Goal: Check status

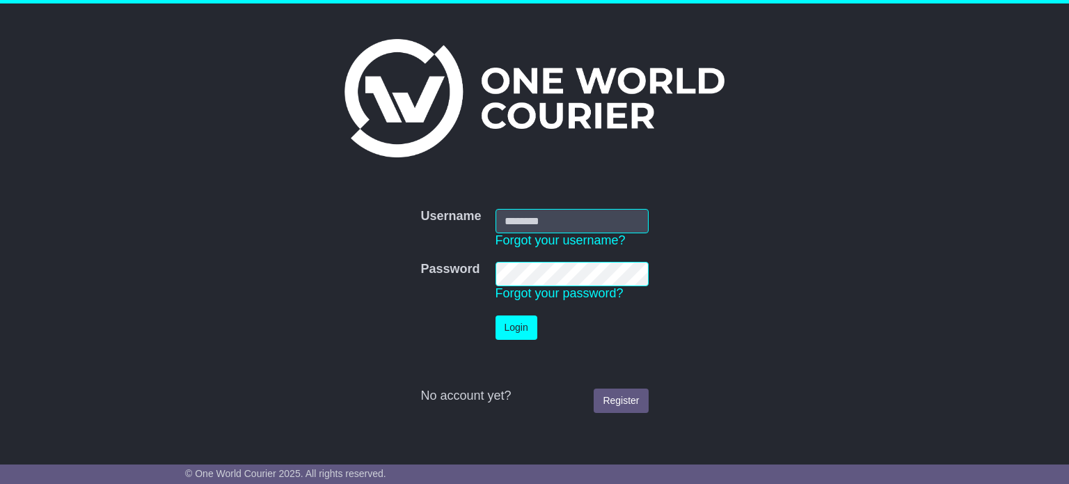
type input "**********"
click at [537, 332] on td "Login" at bounding box center [572, 327] width 167 height 38
click at [481, 325] on td at bounding box center [450, 327] width 74 height 38
click at [503, 325] on button "Login" at bounding box center [516, 327] width 42 height 24
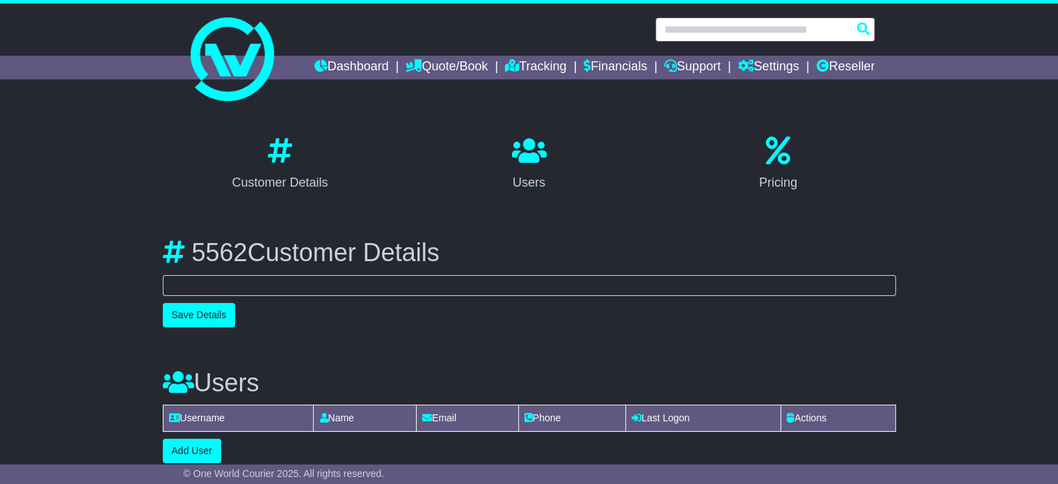
click at [718, 35] on input "text" at bounding box center [766, 29] width 220 height 24
select select "**********"
select select "**"
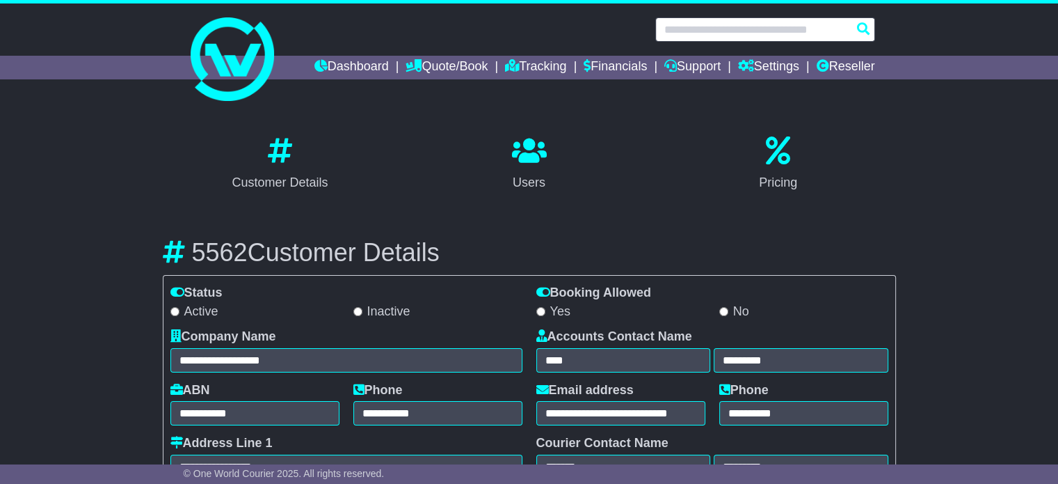
paste input "**********"
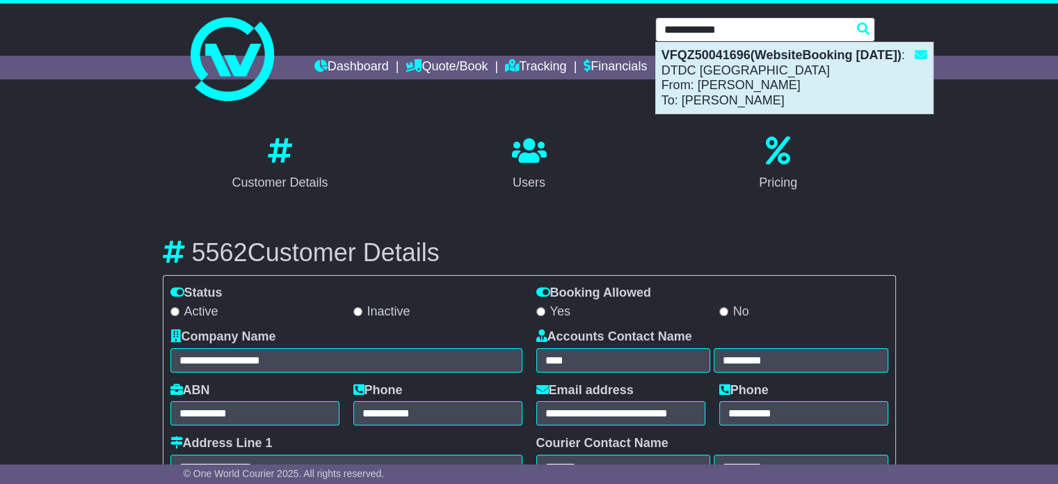
click at [703, 72] on div "VFQZ50041696(WebsiteBooking [DATE]) : DTDC [GEOGRAPHIC_DATA] From: [PERSON_NAME…" at bounding box center [794, 77] width 277 height 71
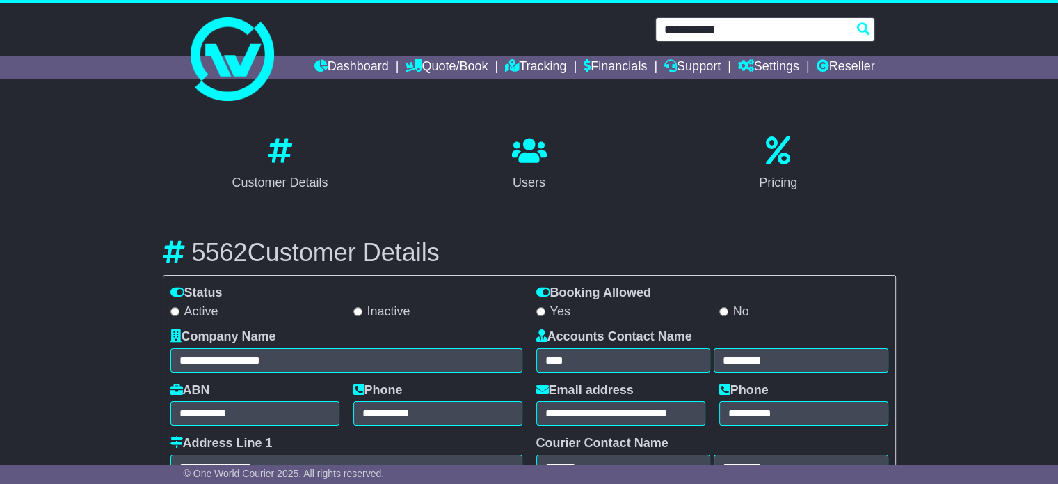
type input "**********"
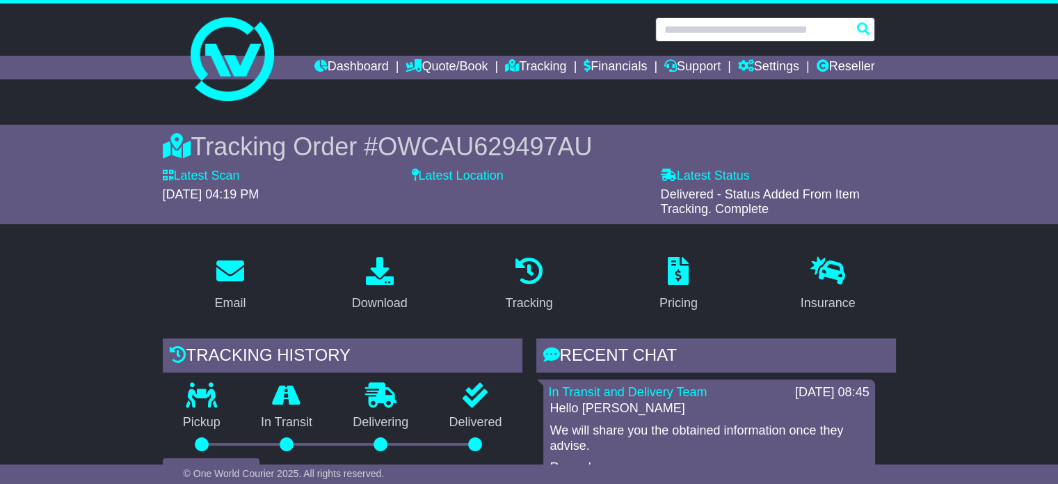
click at [726, 24] on input "text" at bounding box center [766, 29] width 220 height 24
paste input "**********"
type input "**********"
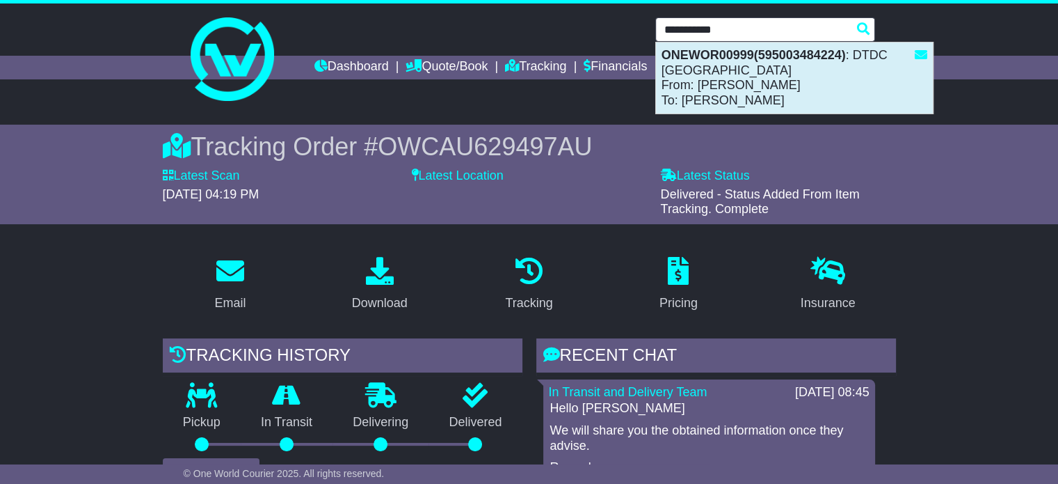
click at [736, 93] on div "ONEWOR00999(595003484224) : DTDC Australia From: Chris luyendyk To: Selena Wake…" at bounding box center [794, 77] width 277 height 71
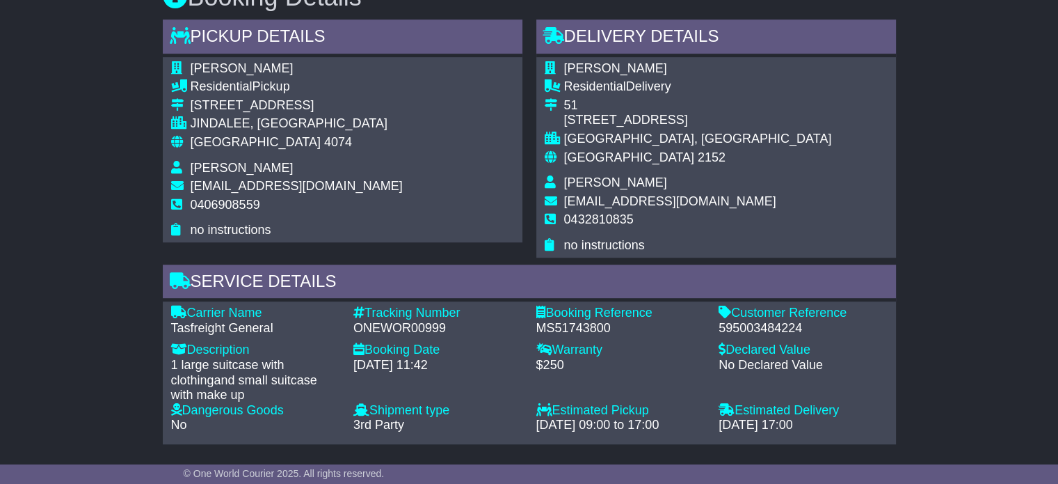
scroll to position [905, 0]
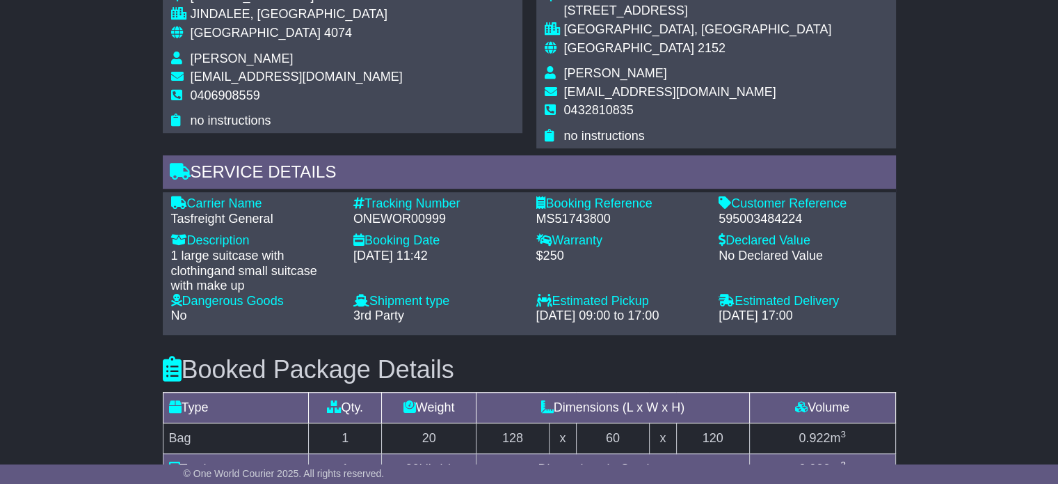
click at [742, 209] on div "Customer Reference" at bounding box center [803, 203] width 169 height 15
click at [743, 221] on div "595003484224" at bounding box center [803, 219] width 169 height 15
copy div "595003484224"
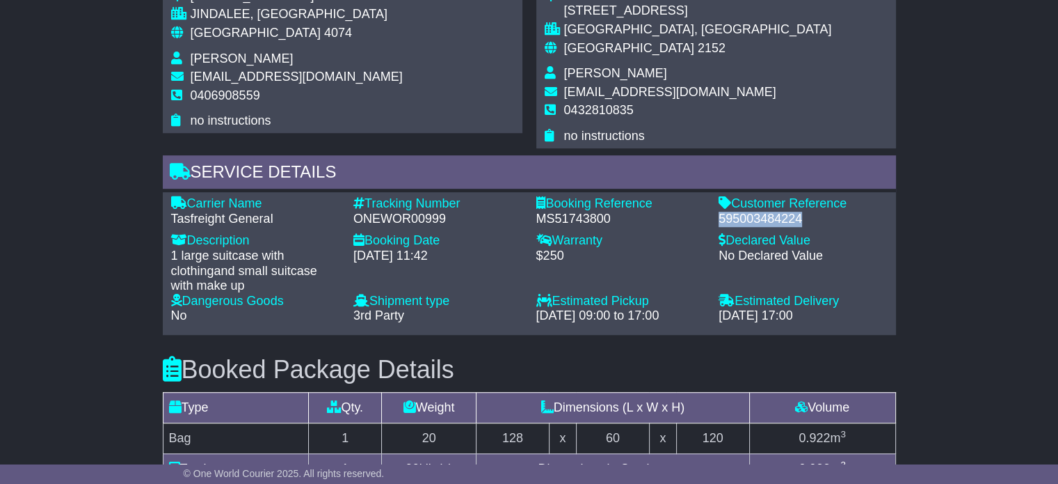
copy div "595003484224"
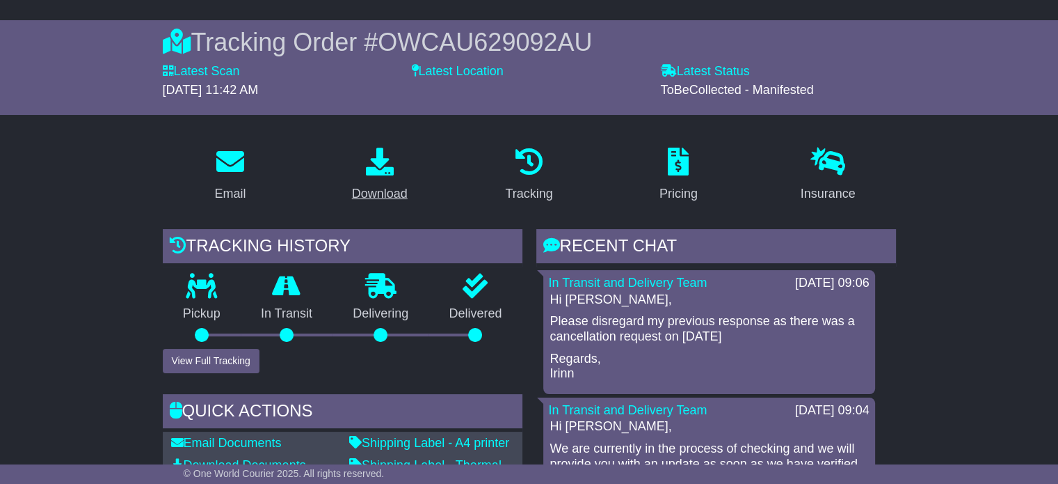
scroll to position [0, 0]
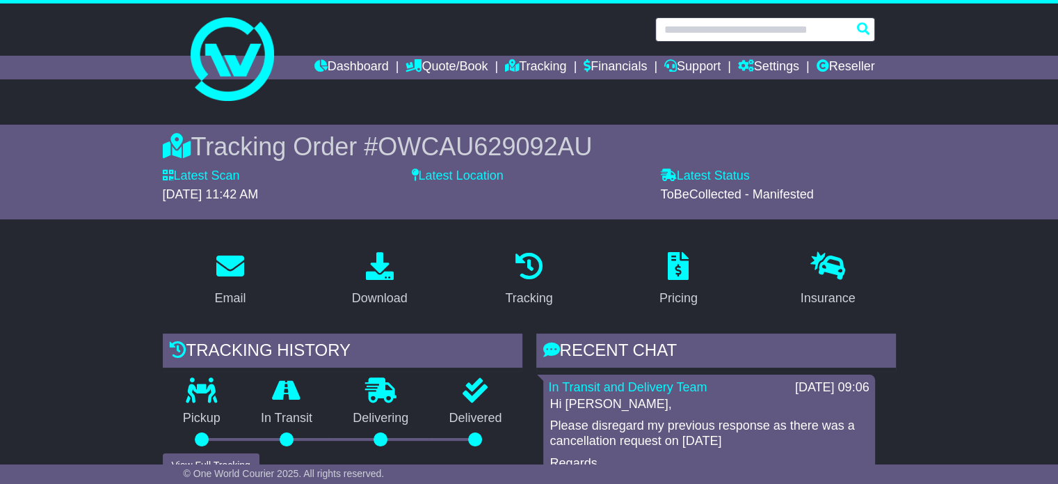
click at [685, 20] on input "text" at bounding box center [766, 29] width 220 height 24
paste input "**********"
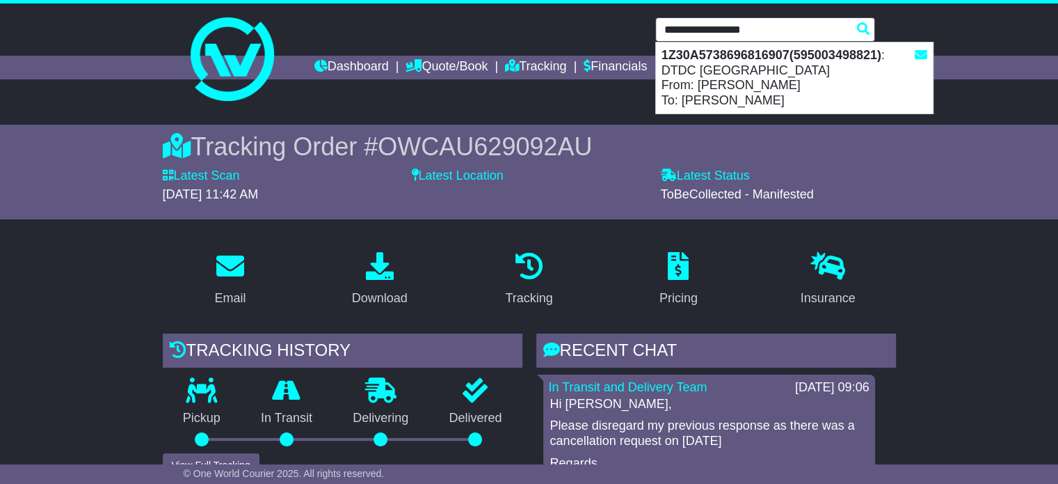
type input "**********"
click at [754, 63] on div "1Z30A5738696816907(595003498821) : DTDC Australia From: Lina Hu To: Brett White…" at bounding box center [794, 77] width 277 height 71
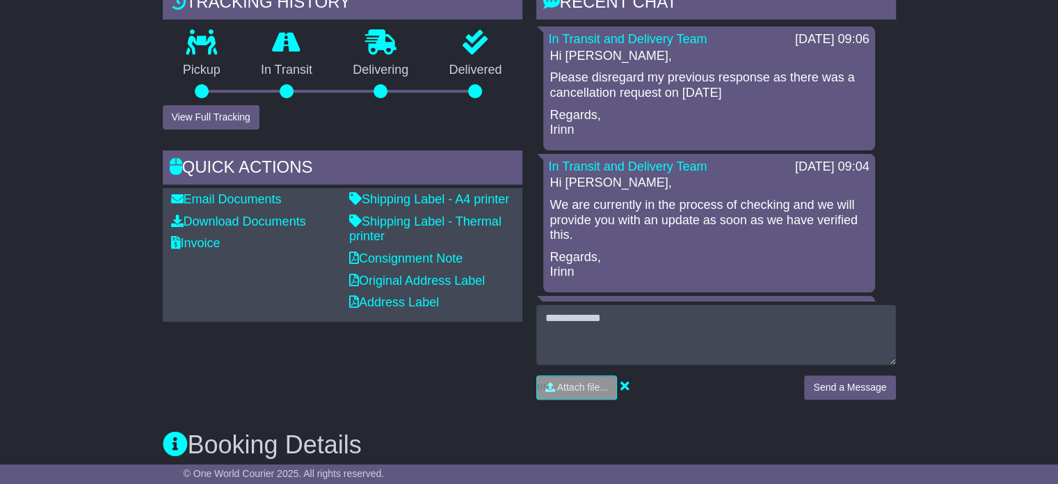
scroll to position [696, 0]
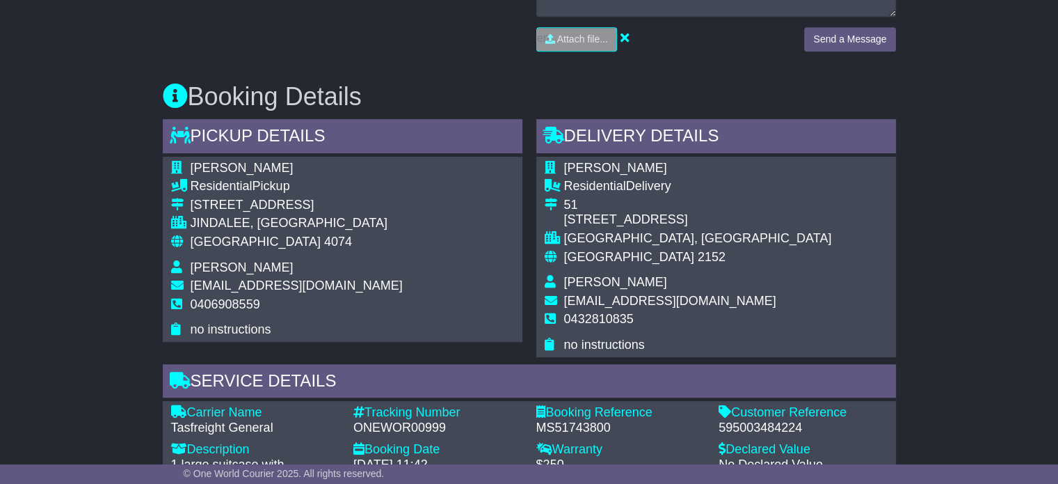
click at [732, 428] on div "595003484224" at bounding box center [803, 427] width 169 height 15
copy div "595003484224"
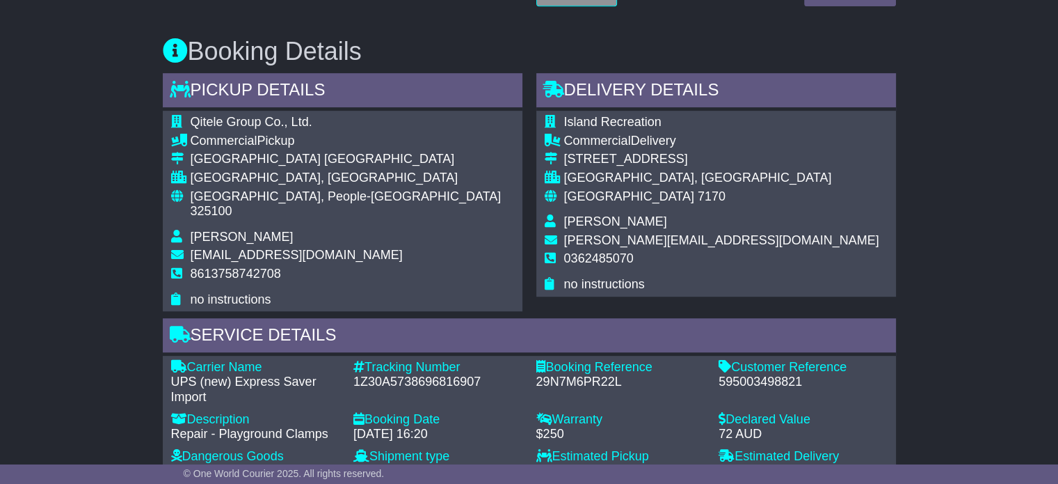
scroll to position [765, 0]
click at [776, 374] on div "595003498821" at bounding box center [803, 381] width 169 height 15
copy div "595003498821"
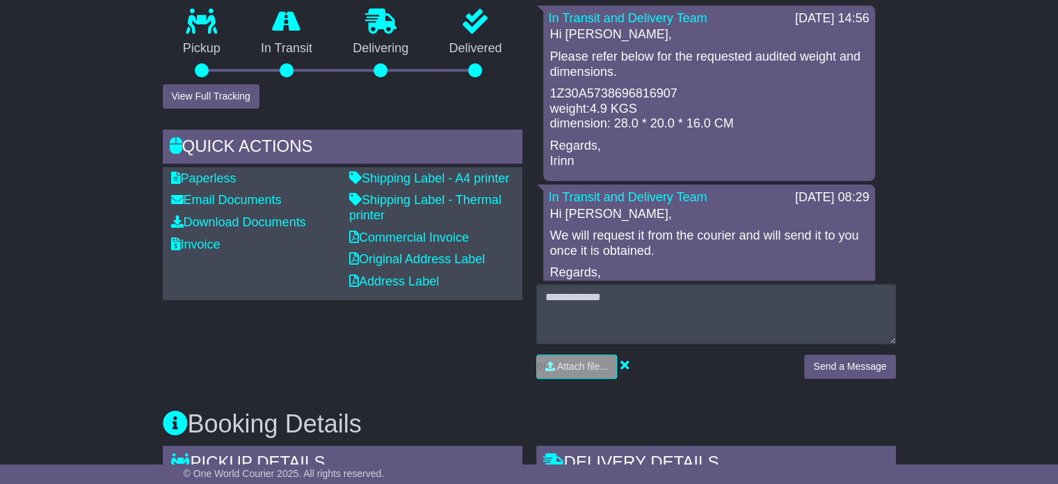
scroll to position [696, 0]
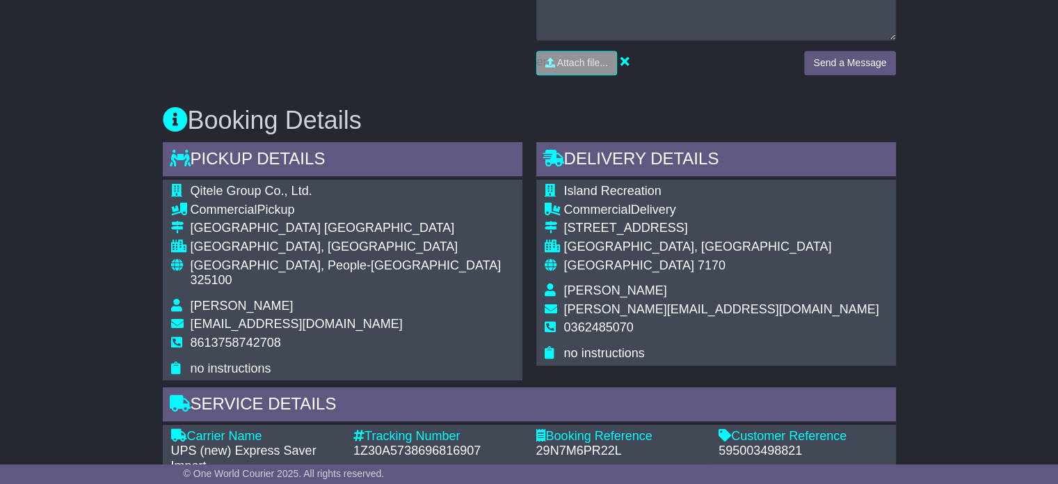
click at [232, 273] on span "325100" at bounding box center [212, 280] width 42 height 14
copy span "325100"
click at [698, 261] on span "7170" at bounding box center [712, 265] width 28 height 14
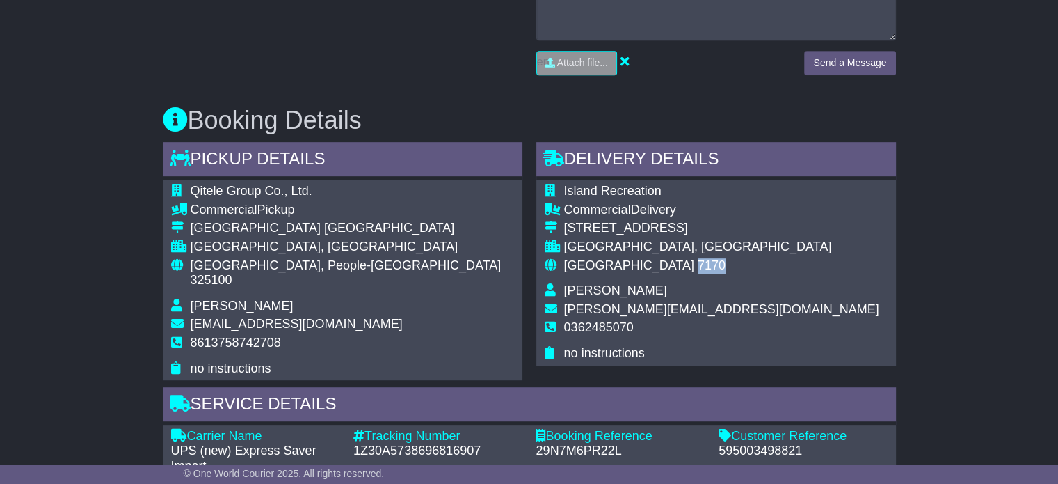
copy span "7170"
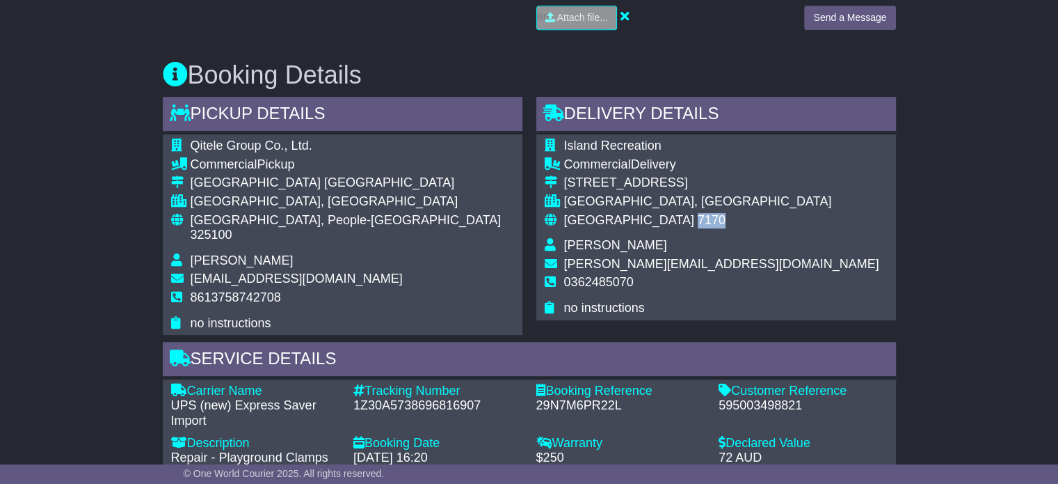
scroll to position [765, 0]
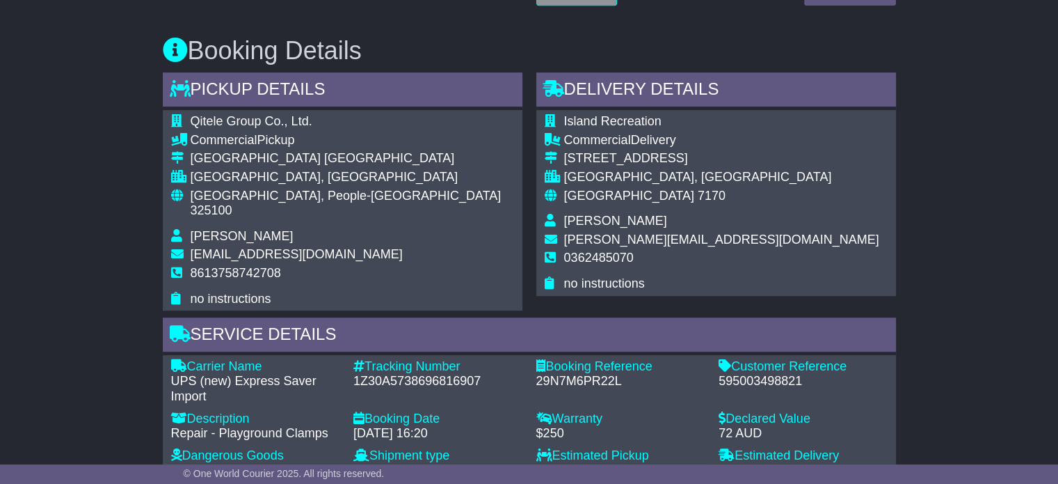
click at [726, 374] on div "595003498821" at bounding box center [803, 381] width 169 height 15
copy div "595003498821"
drag, startPoint x: 193, startPoint y: 365, endPoint x: 161, endPoint y: 374, distance: 32.6
click at [163, 374] on div "Carrier Name - UPS (new) Express Saver Import Description - Repair - Playground…" at bounding box center [529, 422] width 733 height 134
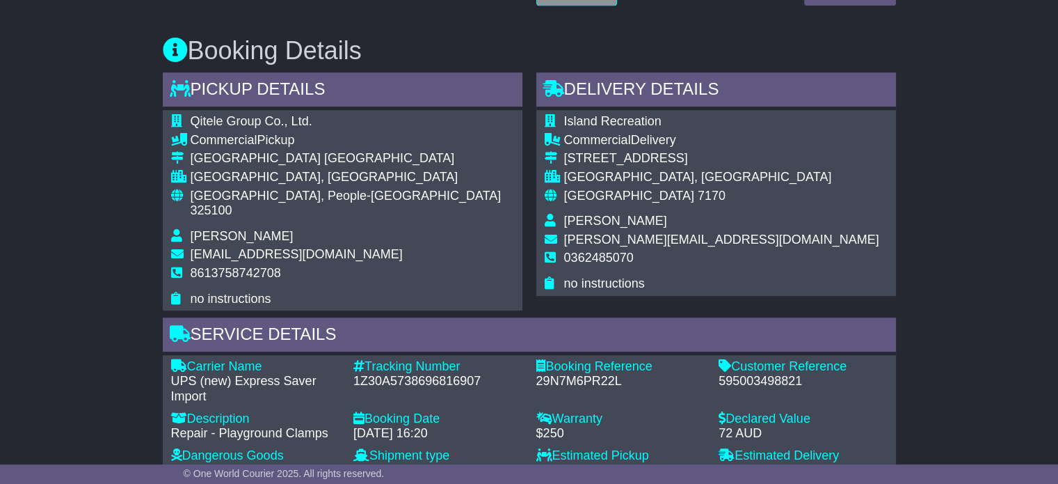
click at [184, 359] on icon at bounding box center [179, 365] width 16 height 13
drag, startPoint x: 195, startPoint y: 365, endPoint x: 148, endPoint y: 361, distance: 47.5
click at [148, 361] on div "Email Download Tracking Pricing Insurance" at bounding box center [529, 410] width 1058 height 1862
copy div "UPS"
click at [402, 374] on div "1Z30A5738696816907" at bounding box center [438, 381] width 169 height 15
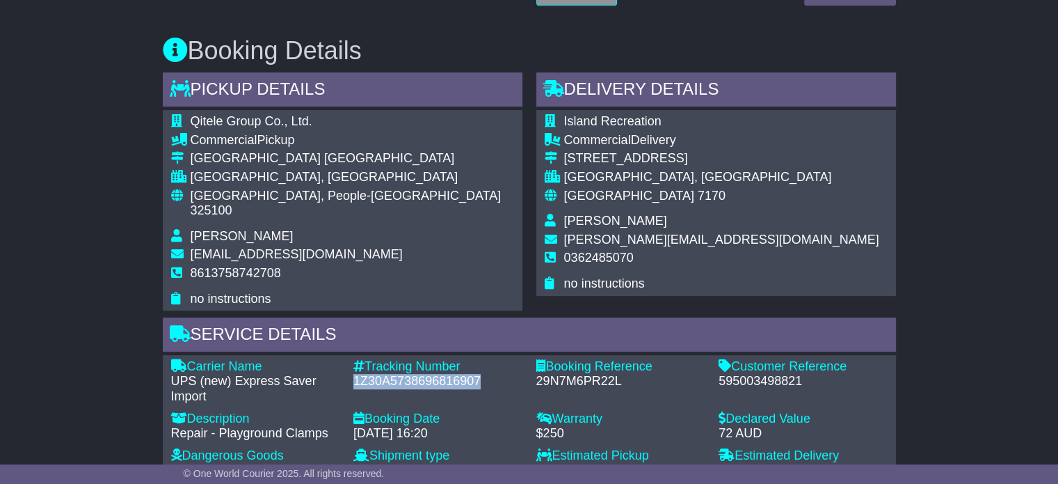
click at [402, 374] on div "1Z30A5738696816907" at bounding box center [438, 381] width 169 height 15
copy div "1Z30A5738696816907"
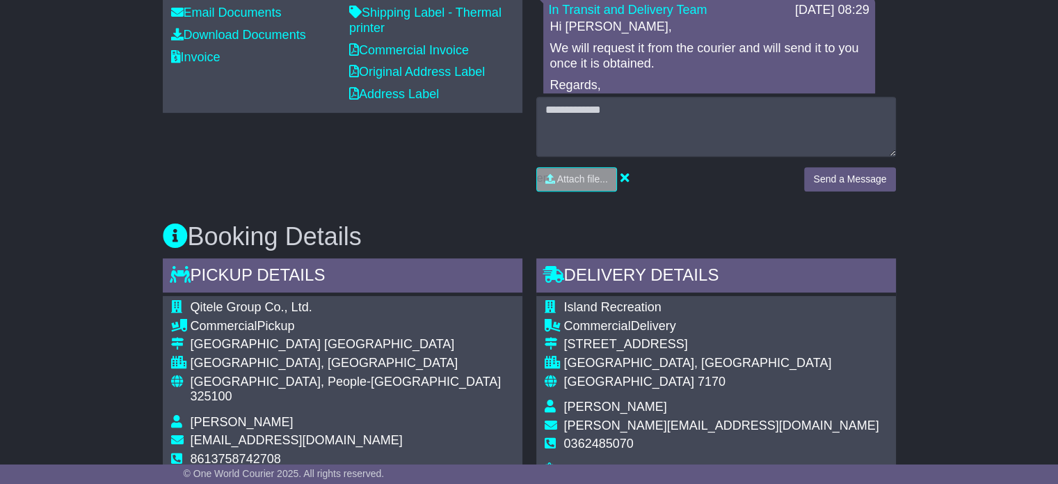
scroll to position [348, 0]
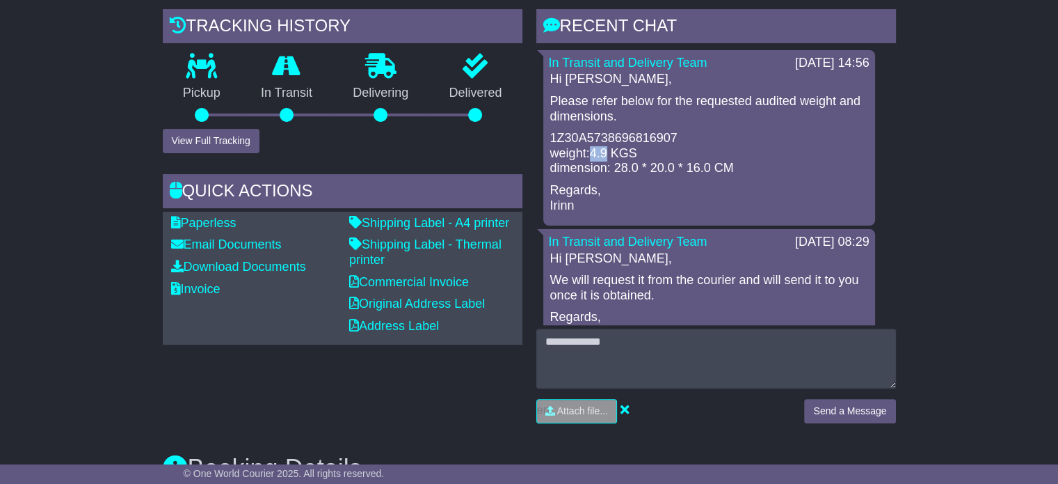
drag, startPoint x: 607, startPoint y: 153, endPoint x: 593, endPoint y: 158, distance: 15.4
click at [593, 158] on p "1Z30A5738696816907 weight:4.9 KGS dimension: 28.0 * 20.0 * 16.0 CM" at bounding box center [709, 153] width 318 height 45
copy p "4.9"
drag, startPoint x: 615, startPoint y: 172, endPoint x: 699, endPoint y: 167, distance: 84.3
click at [699, 167] on p "1Z30A5738696816907 weight:4.9 KGS dimension: 28.0 * 20.0 * 16.0 CM" at bounding box center [709, 153] width 318 height 45
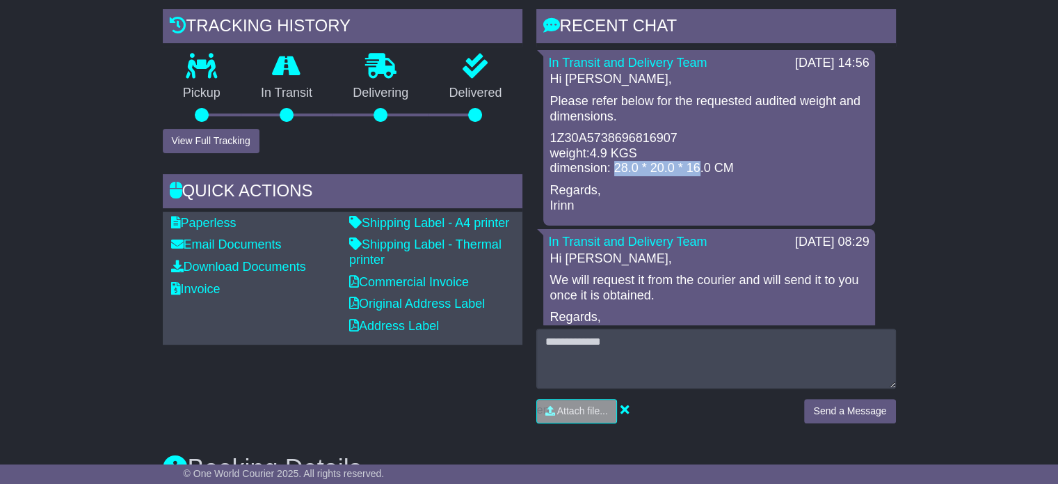
copy p "28.0 * 20.0 * 16"
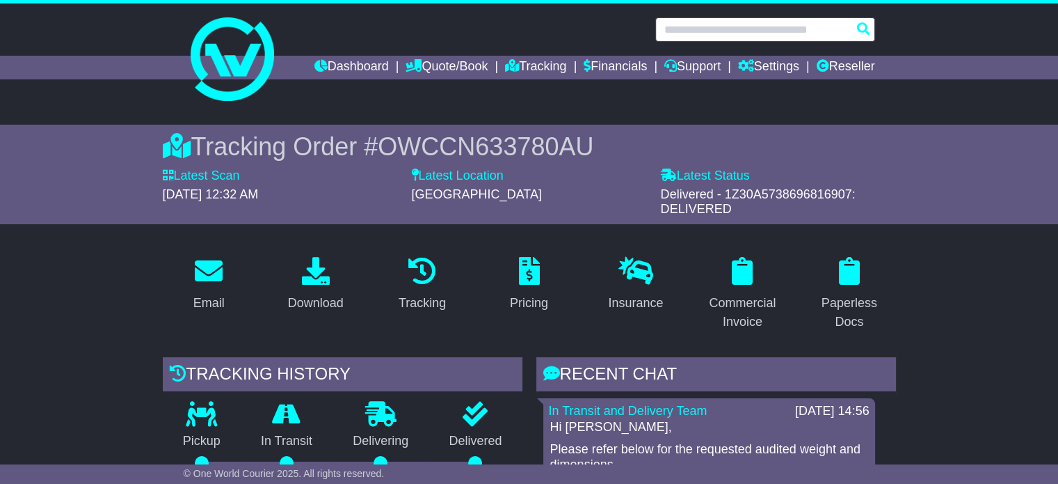
click at [827, 30] on input "text" at bounding box center [766, 29] width 220 height 24
paste input "**********"
type input "**********"
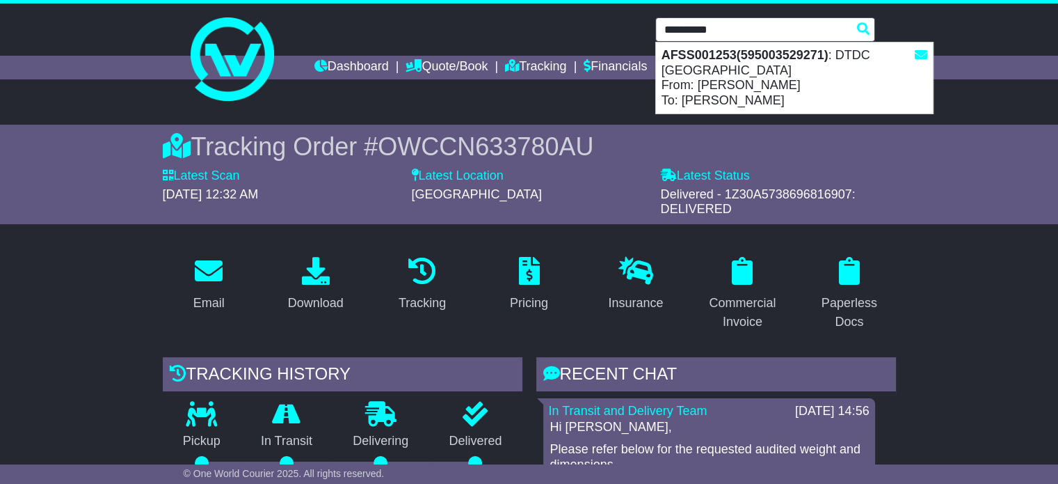
click at [744, 66] on div "AFSS001253(595003529271) : DTDC Australia From: Piyush Patel To: Shyamsunder Ne…" at bounding box center [794, 77] width 277 height 71
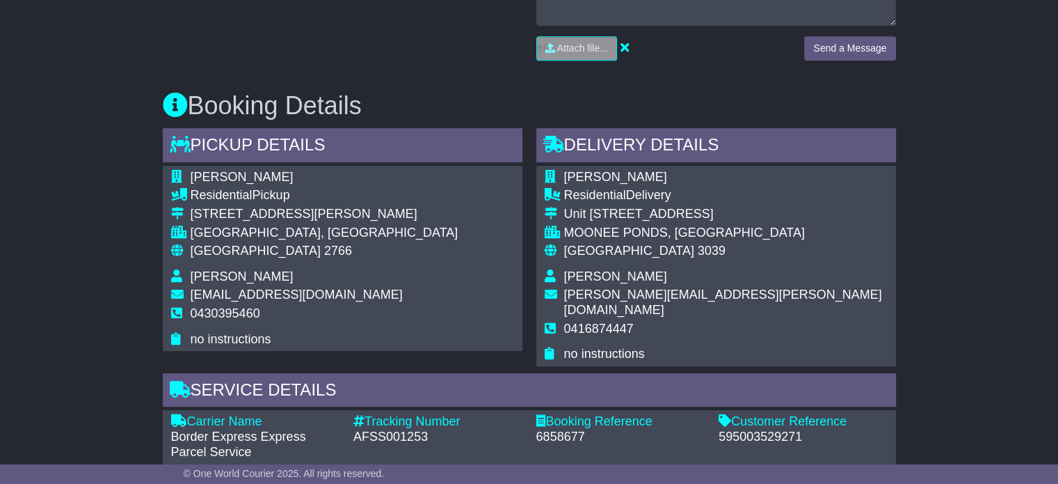
scroll to position [829, 0]
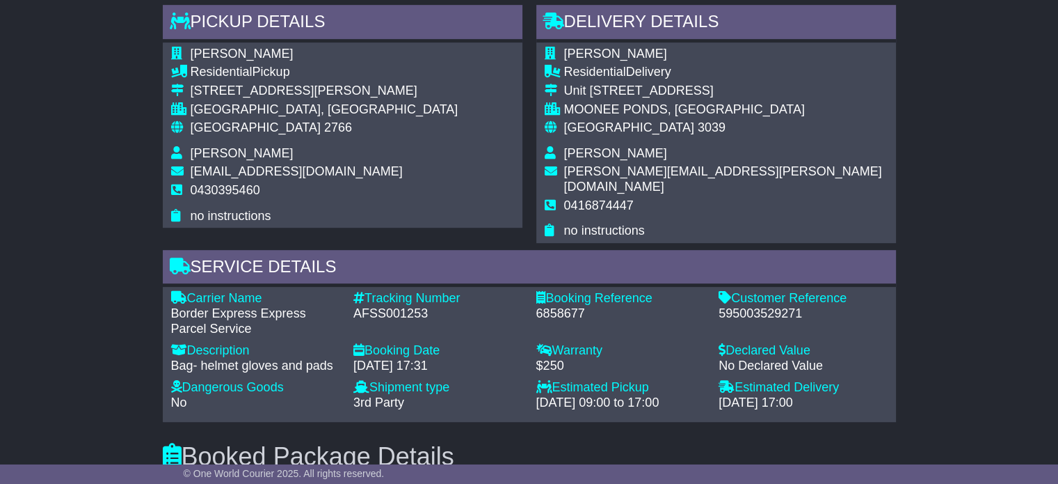
click at [788, 306] on div "595003529271" at bounding box center [803, 313] width 169 height 15
copy div "595003529271"
click at [324, 120] on span "2766" at bounding box center [338, 127] width 28 height 14
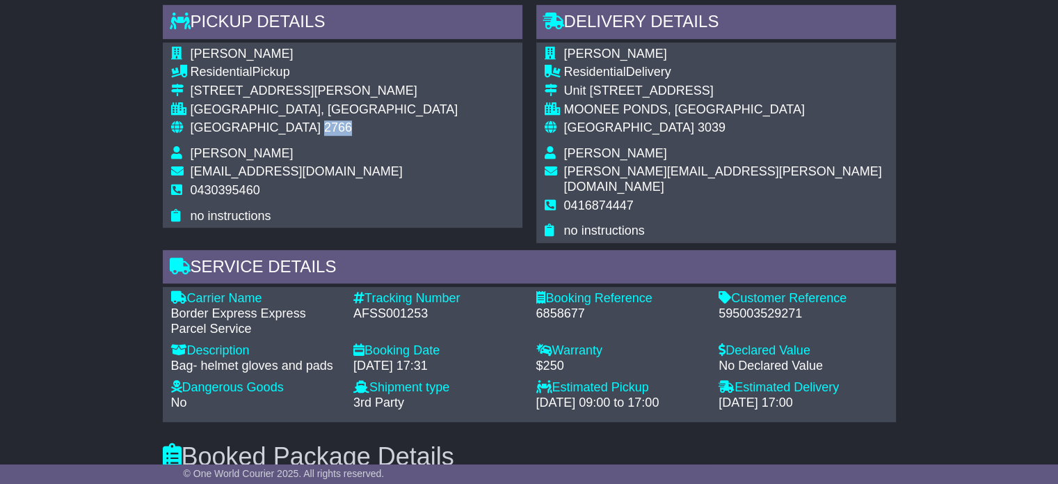
copy span "2766"
click at [698, 120] on span "3039" at bounding box center [712, 127] width 28 height 14
copy span "3039"
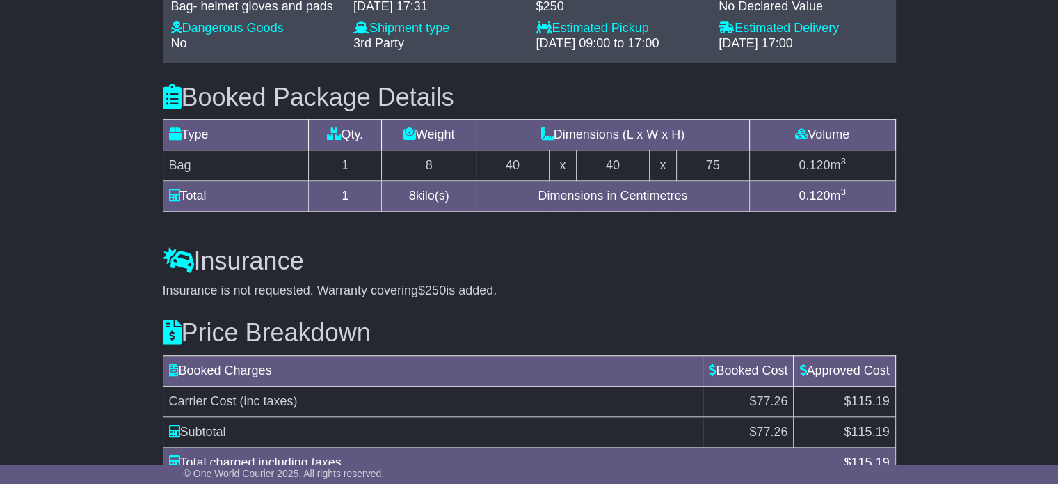
scroll to position [1230, 0]
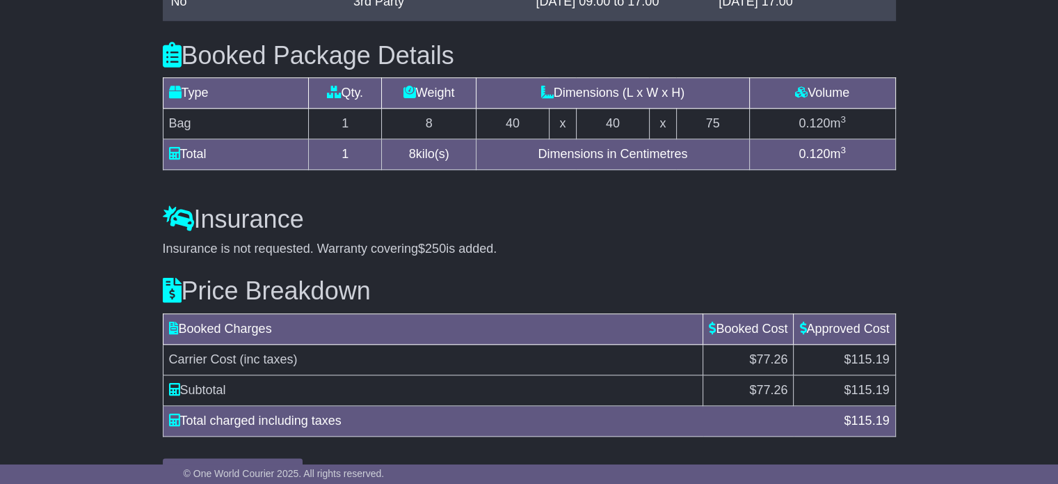
click at [863, 383] on span "115.19" at bounding box center [870, 390] width 38 height 14
copy span "115.19"
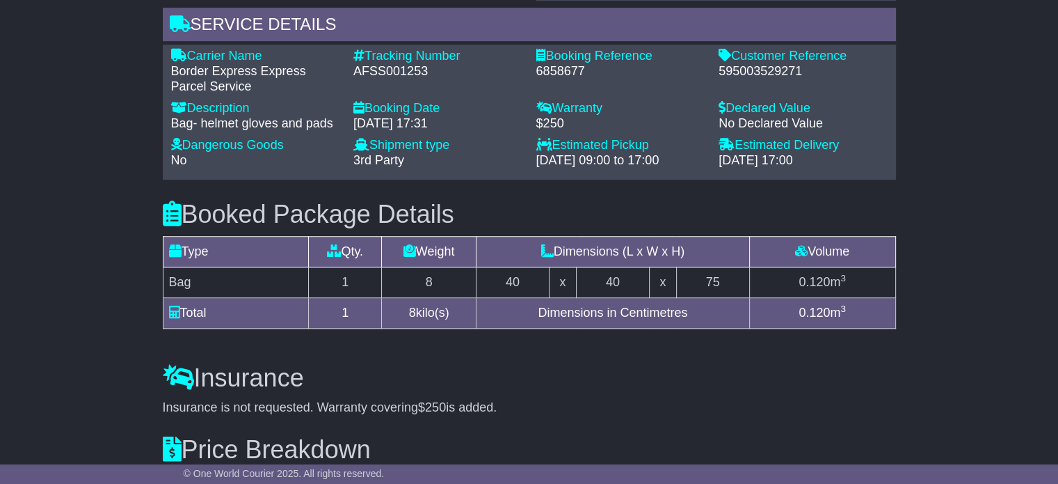
scroll to position [882, 0]
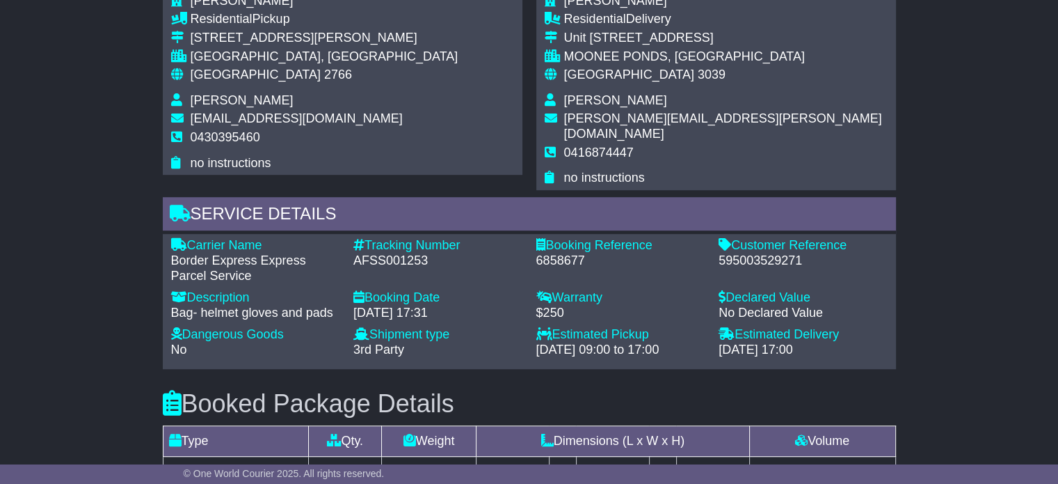
click at [410, 253] on div "AFSS001253" at bounding box center [438, 260] width 169 height 15
click at [411, 253] on div "AFSS001253" at bounding box center [438, 260] width 169 height 15
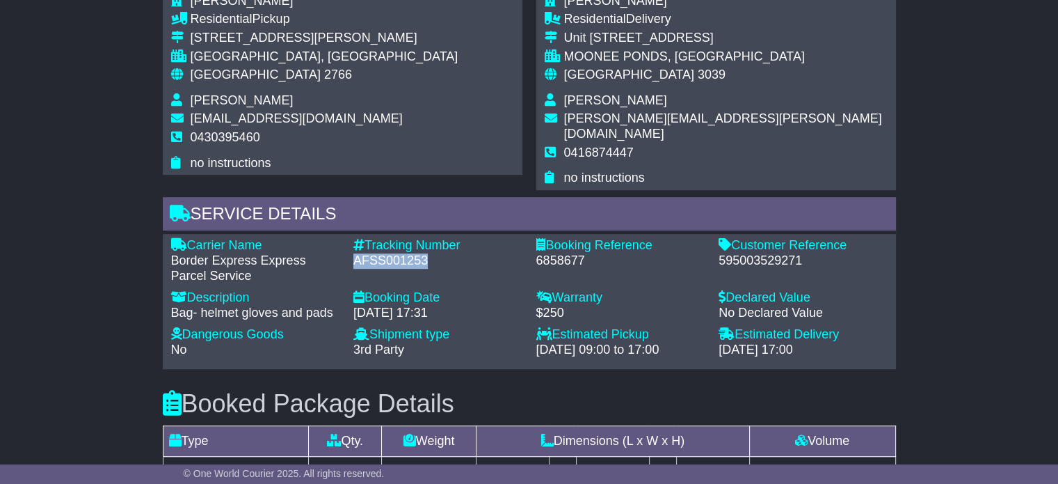
click at [411, 253] on div "AFSS001253" at bounding box center [438, 260] width 169 height 15
click at [445, 253] on div "AFSS001253" at bounding box center [438, 260] width 169 height 15
click at [392, 253] on div "AFSS001253" at bounding box center [438, 260] width 169 height 15
copy div "AFSS001253"
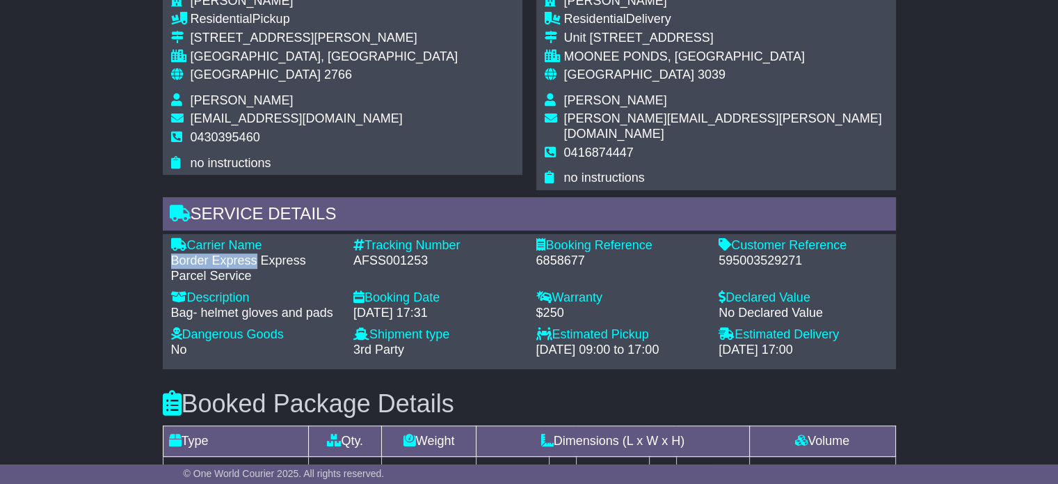
drag, startPoint x: 247, startPoint y: 233, endPoint x: 164, endPoint y: 235, distance: 83.5
click at [164, 238] on div "Carrier Name - Border Express Express Parcel Service" at bounding box center [255, 260] width 183 height 45
copy div "Border Express"
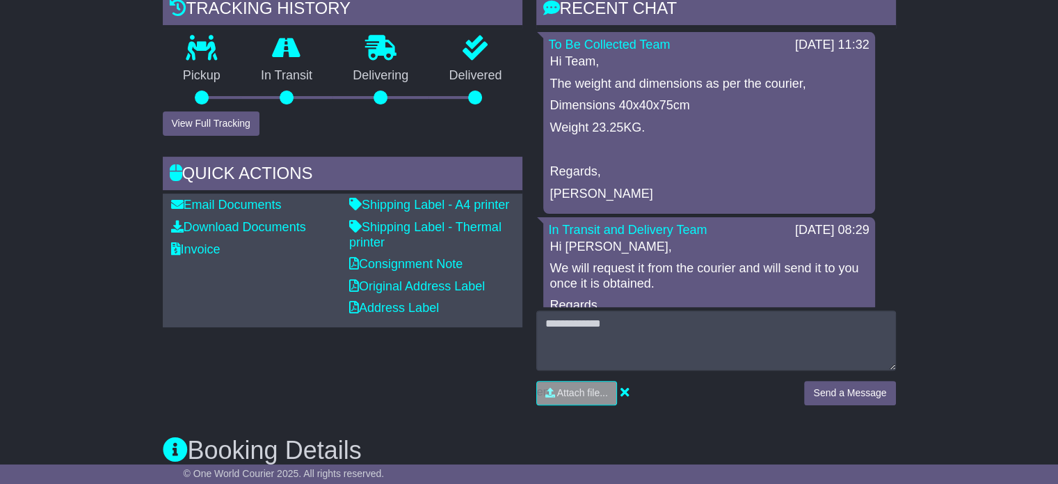
scroll to position [186, 0]
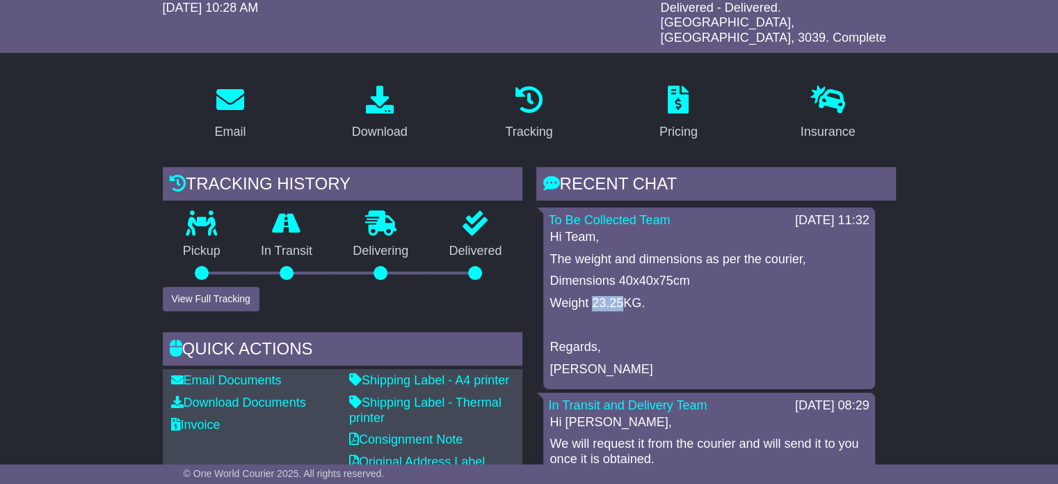
drag, startPoint x: 621, startPoint y: 289, endPoint x: 595, endPoint y: 286, distance: 26.6
click at [595, 296] on p "Weight 23.25KG." at bounding box center [709, 303] width 318 height 15
copy p "23.25"
drag, startPoint x: 618, startPoint y: 264, endPoint x: 671, endPoint y: 272, distance: 53.4
click at [669, 273] on p "Dimensions 40x40x75cm" at bounding box center [709, 280] width 318 height 15
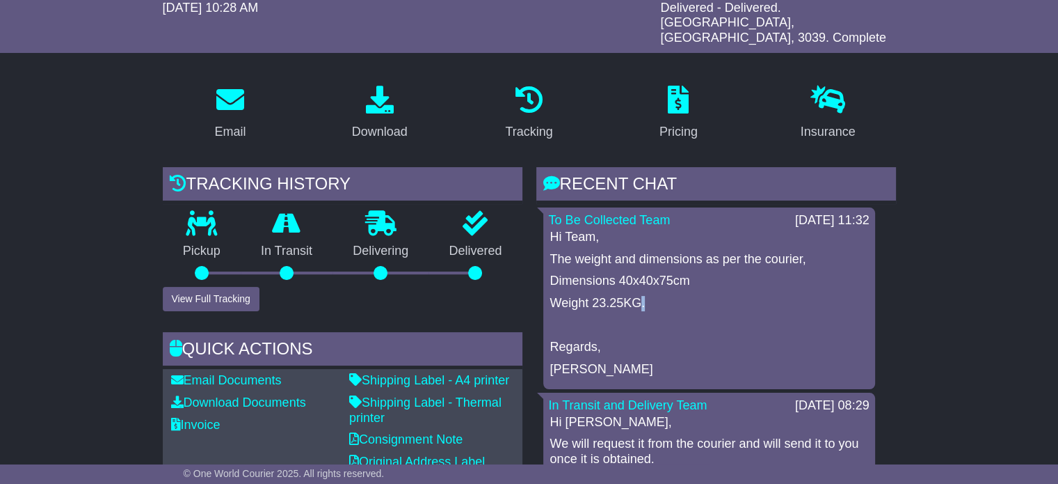
click at [642, 296] on p "Weight 23.25KG." at bounding box center [709, 303] width 318 height 15
drag, startPoint x: 621, startPoint y: 263, endPoint x: 674, endPoint y: 257, distance: 53.2
click at [674, 273] on p "Dimensions 40x40x75cm" at bounding box center [709, 280] width 318 height 15
copy p "40x40x75"
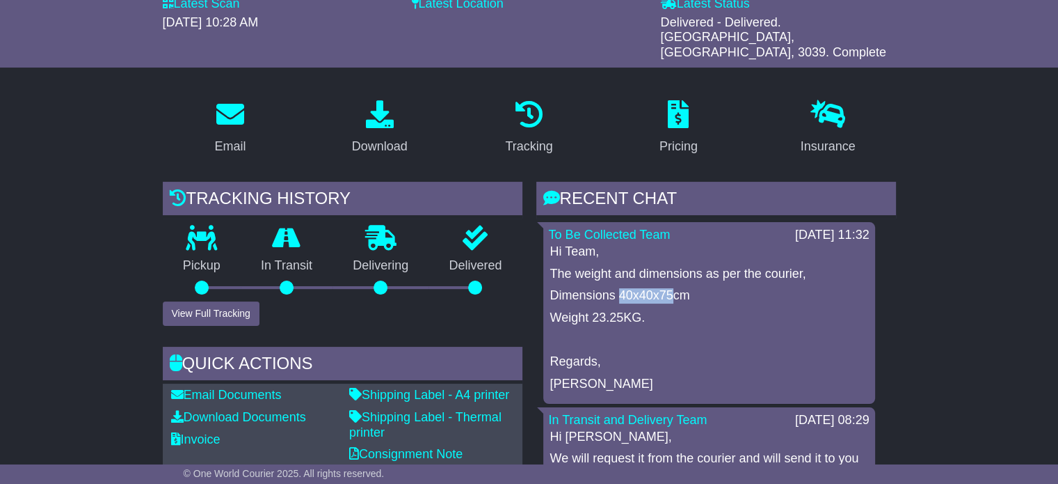
scroll to position [0, 0]
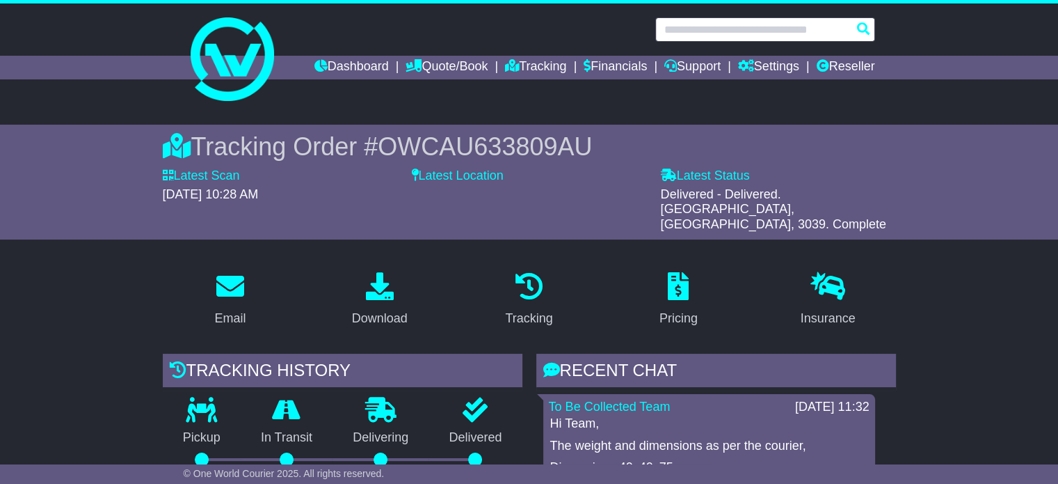
click at [706, 39] on input "text" at bounding box center [766, 29] width 220 height 24
paste input "**********"
type input "**********"
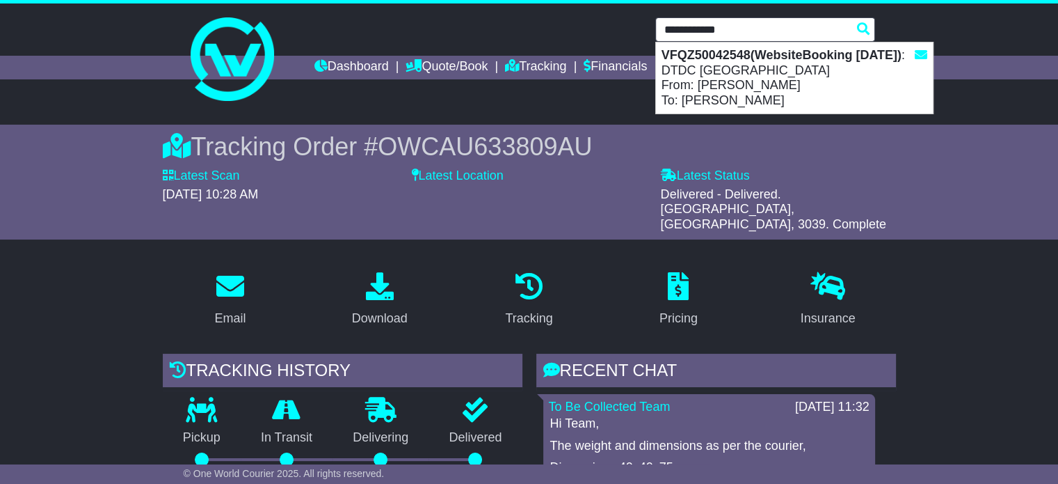
click at [715, 70] on div "VFQZ50042548(WebsiteBooking 13-8-2025) : DTDC Australia From: Simon Mottram To:…" at bounding box center [794, 77] width 277 height 71
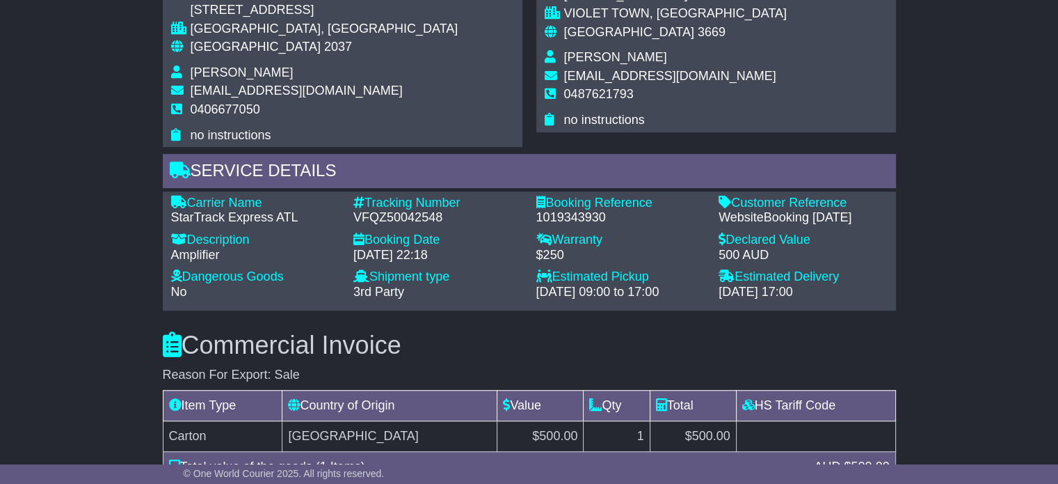
scroll to position [920, 0]
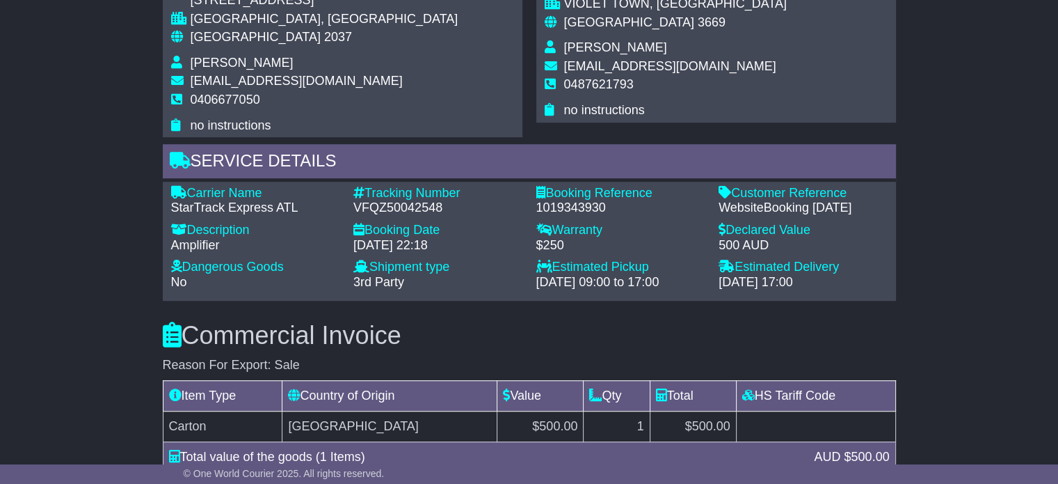
click at [383, 212] on div "VFQZ50042548" at bounding box center [438, 207] width 169 height 15
copy div "VFQZ50042548"
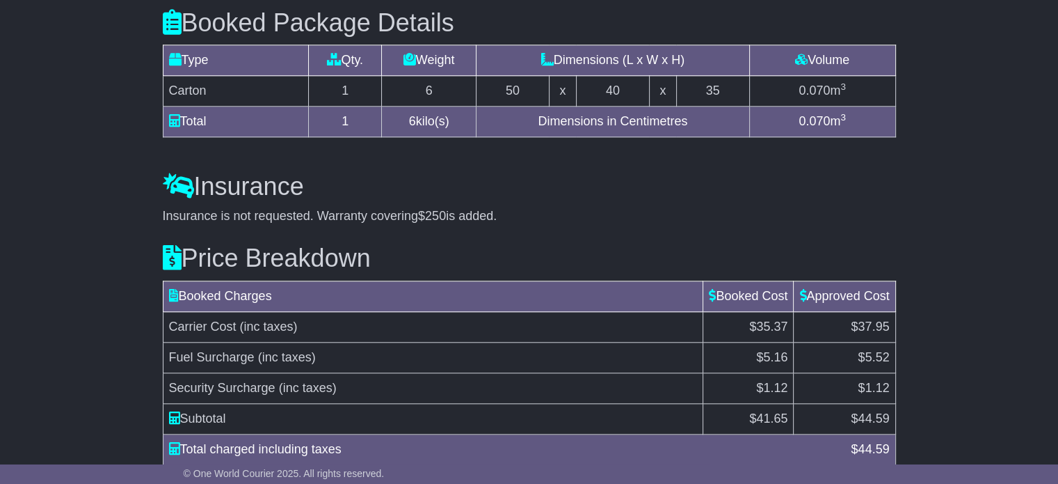
scroll to position [1477, 0]
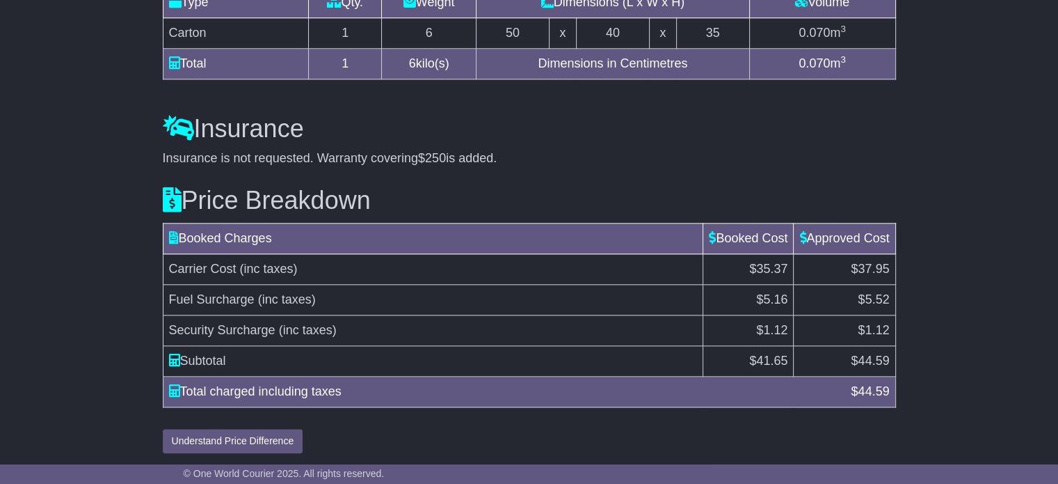
click at [888, 358] on span "44.59" at bounding box center [873, 361] width 31 height 14
click at [862, 358] on span "44.59" at bounding box center [873, 361] width 31 height 14
copy span "44.59"
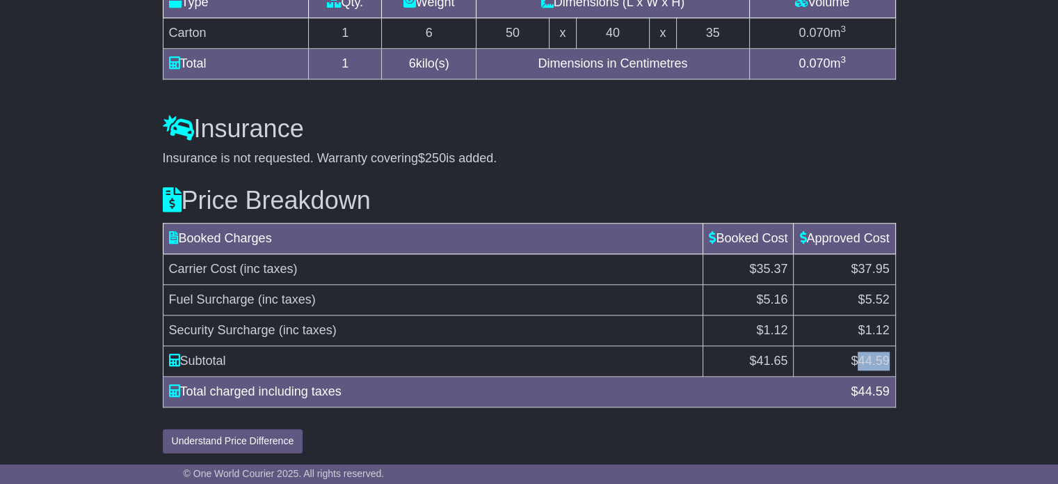
click at [406, 223] on td "Booked Charges" at bounding box center [433, 238] width 541 height 31
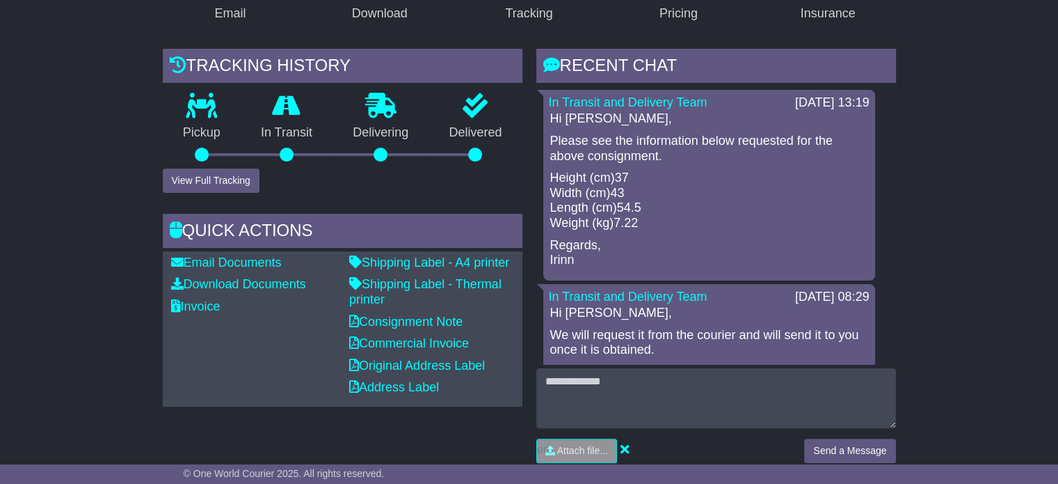
scroll to position [0, 0]
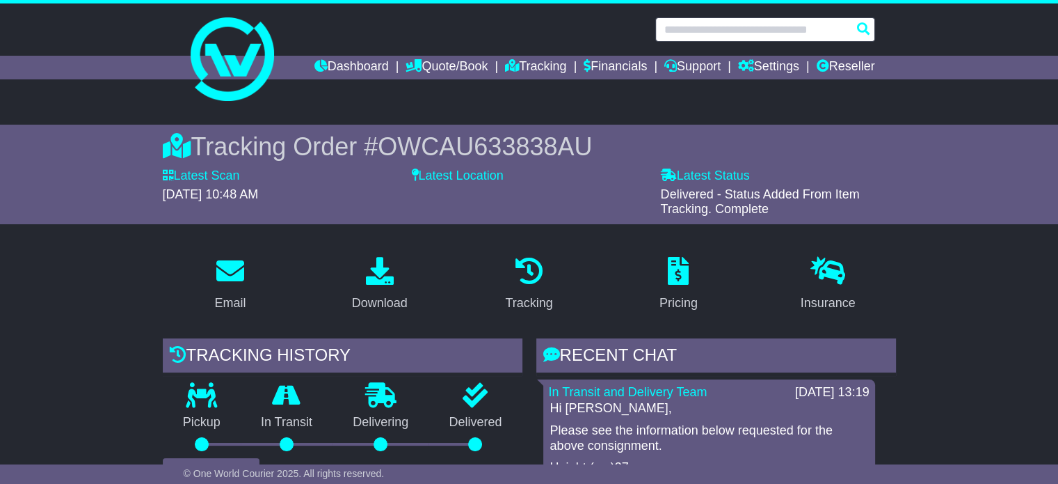
click at [696, 30] on input "text" at bounding box center [766, 29] width 220 height 24
paste input "**********"
type input "**********"
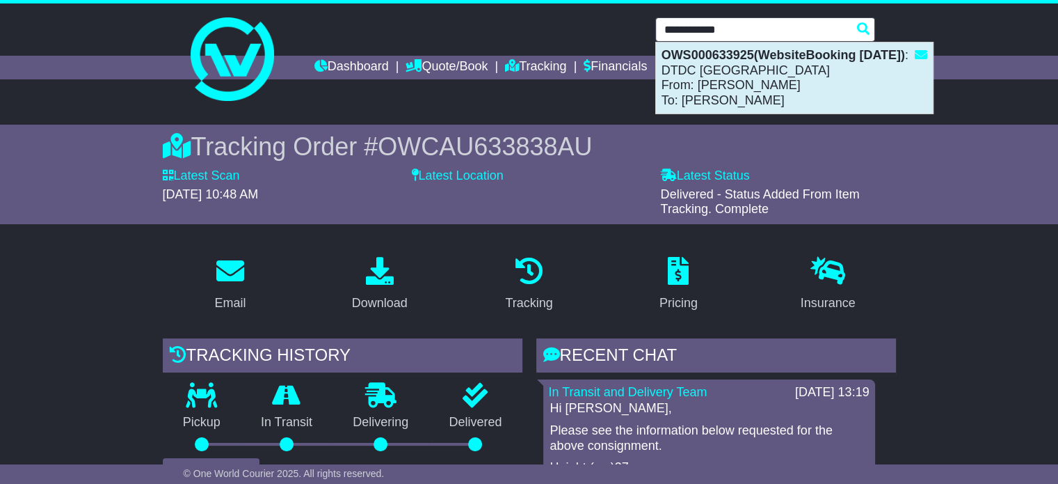
click at [704, 61] on strong "OWS000633925(WebsiteBooking 14-8-2025)" at bounding box center [784, 55] width 244 height 14
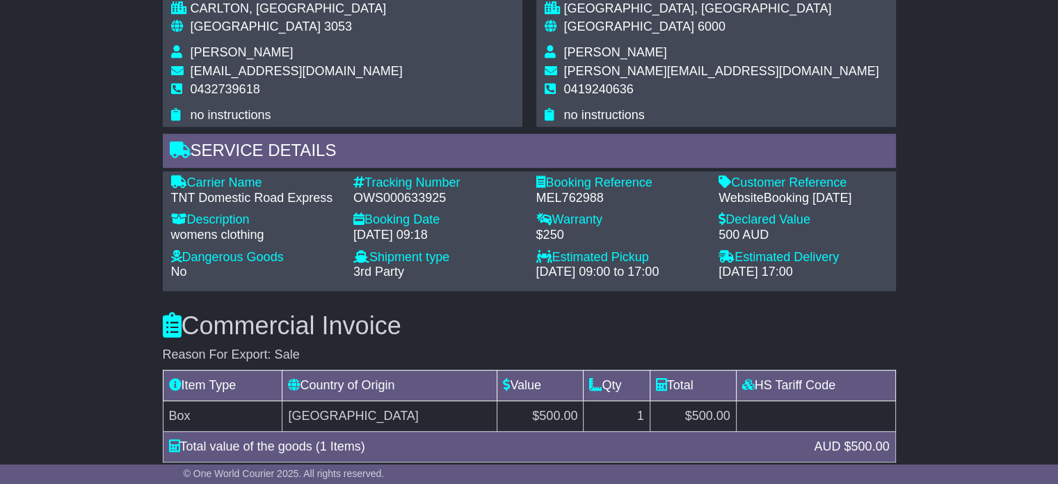
scroll to position [768, 0]
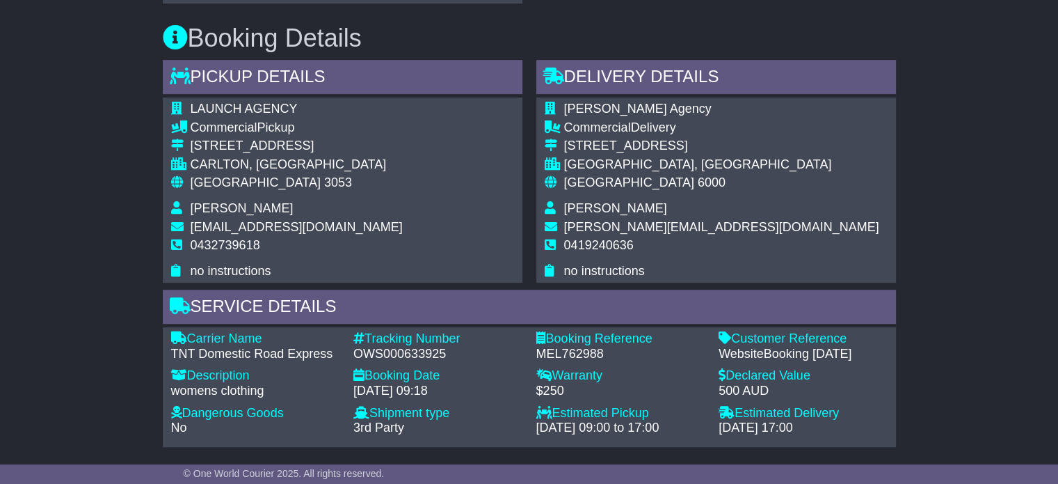
click at [434, 362] on div "OWS000633925" at bounding box center [438, 354] width 169 height 15
copy div "OWS000633925"
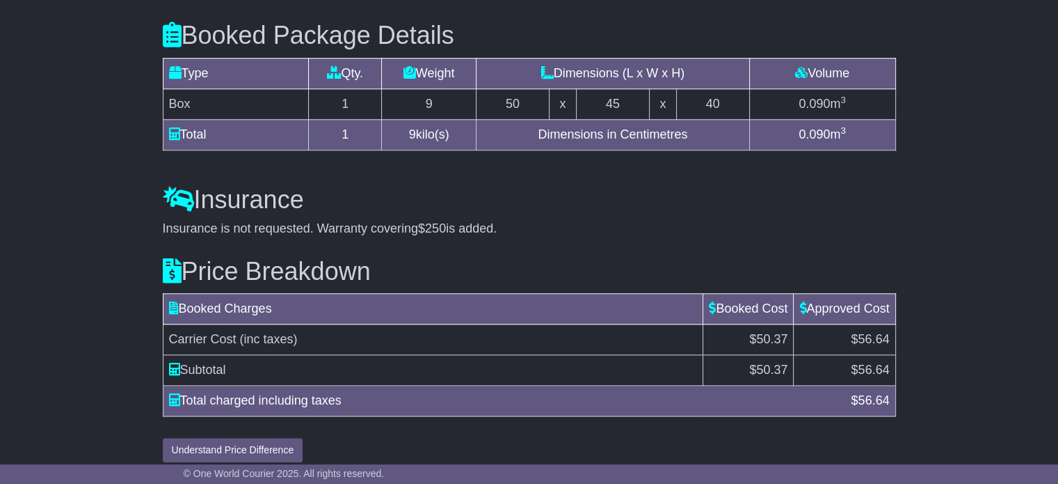
scroll to position [1464, 0]
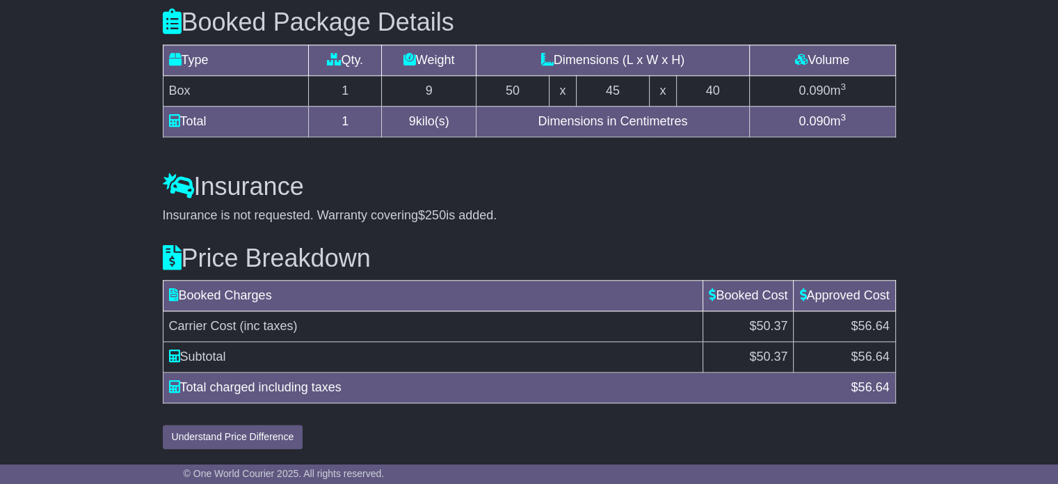
click at [476, 335] on td "Carrier Cost (inc taxes)" at bounding box center [433, 326] width 541 height 31
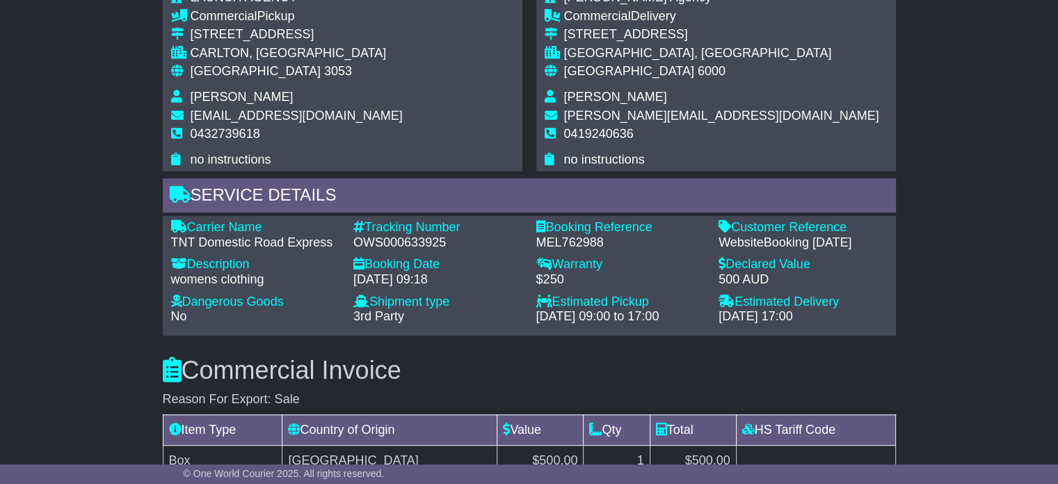
scroll to position [838, 0]
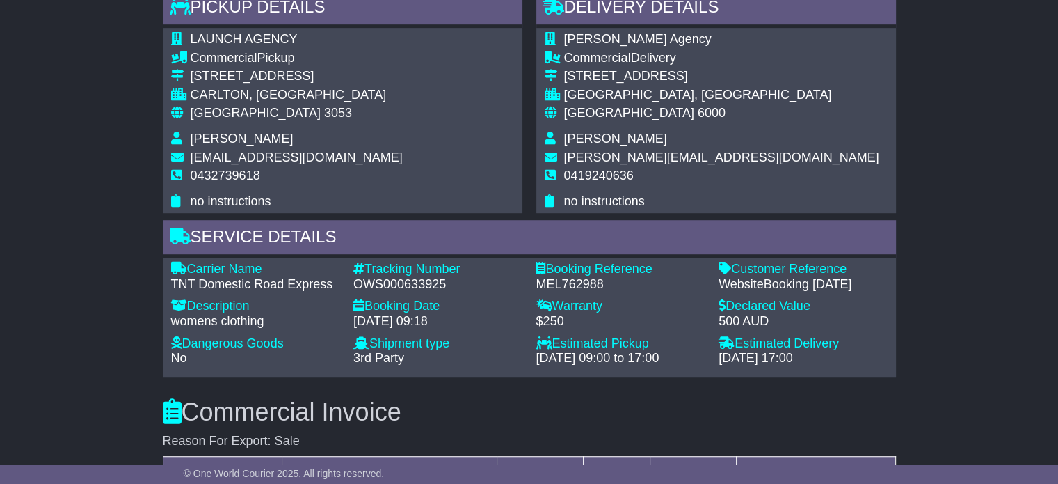
click at [418, 292] on div "OWS000633925" at bounding box center [438, 284] width 169 height 15
copy div "OWS000633925"
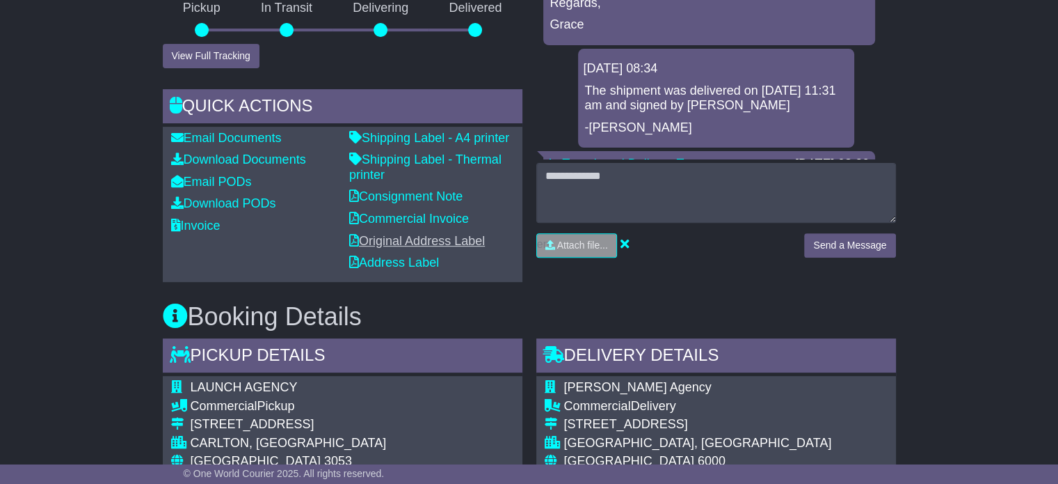
scroll to position [768, 0]
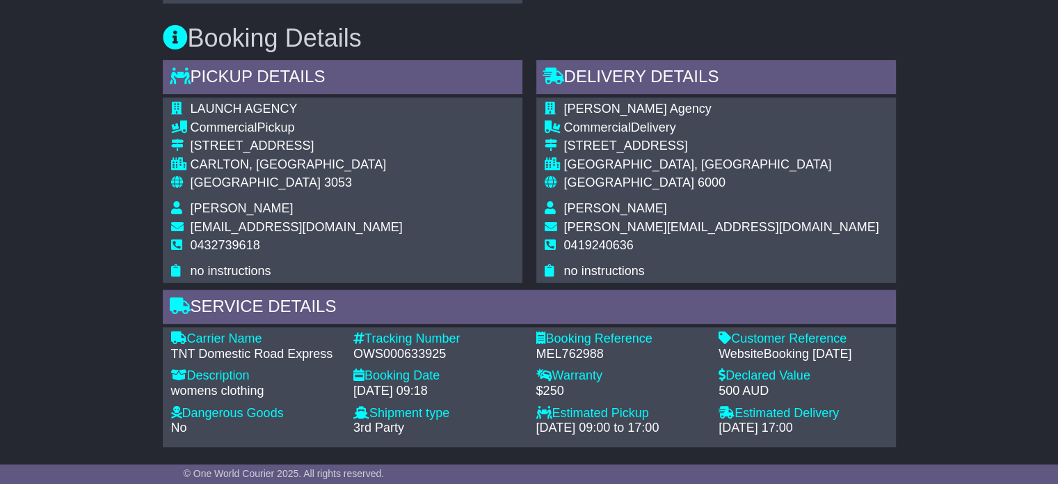
click at [324, 189] on span "3053" at bounding box center [338, 182] width 28 height 14
copy span "3053"
click at [698, 189] on span "6000" at bounding box center [712, 182] width 28 height 14
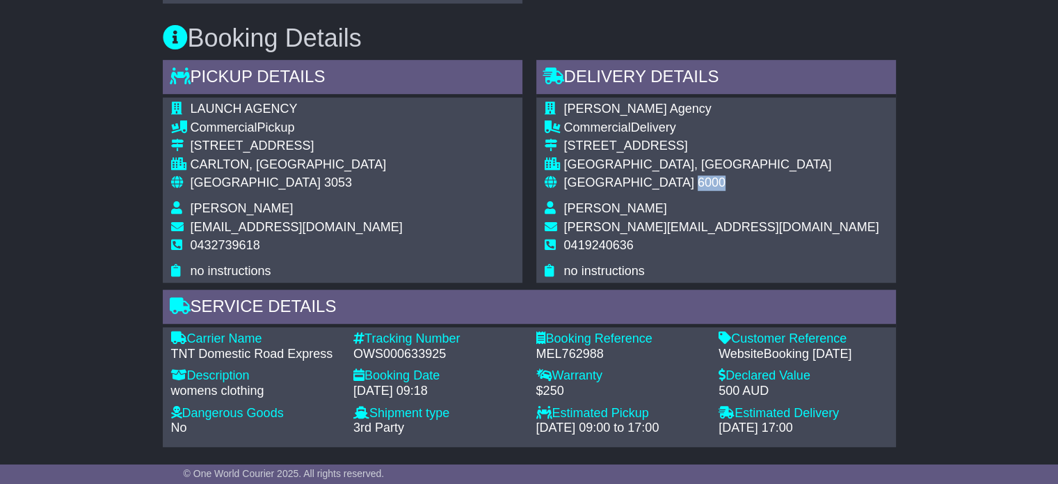
click at [698, 189] on span "6000" at bounding box center [712, 182] width 28 height 14
copy span "6000"
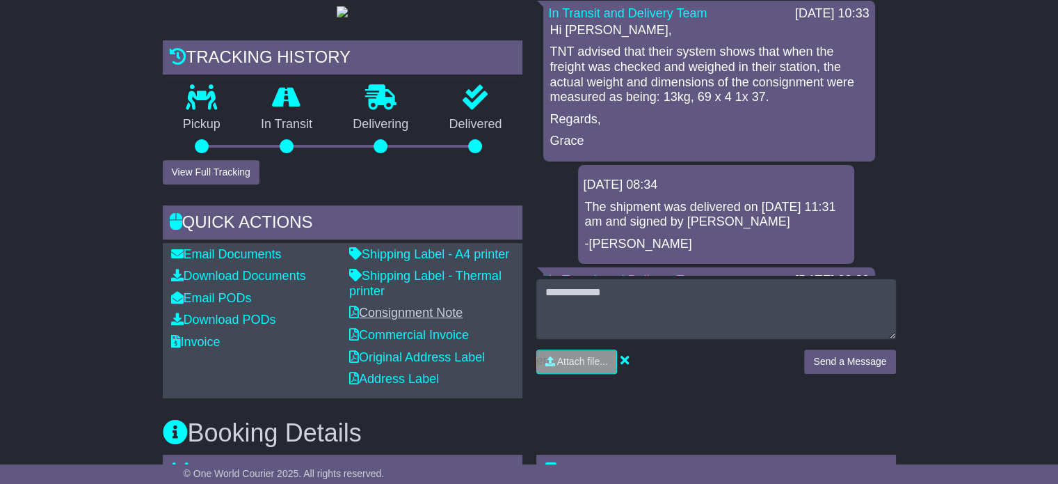
scroll to position [281, 0]
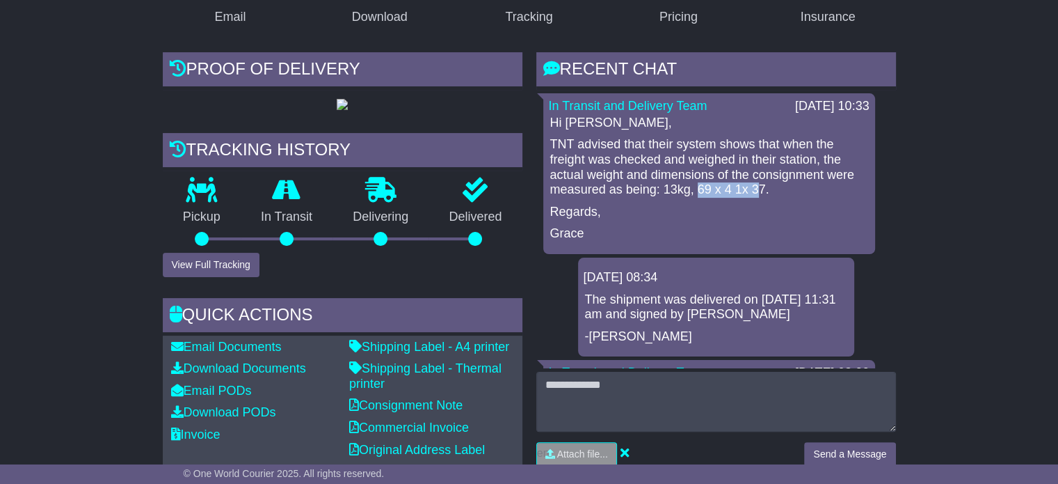
drag, startPoint x: 698, startPoint y: 194, endPoint x: 762, endPoint y: 189, distance: 64.2
click at [762, 189] on p "TNT advised that their system shows that when the freight was checked and weigh…" at bounding box center [709, 167] width 318 height 60
copy p "69 x 4 1x 3"
click at [763, 193] on p "TNT advised that their system shows that when the freight was checked and weigh…" at bounding box center [709, 167] width 318 height 60
drag, startPoint x: 768, startPoint y: 189, endPoint x: 696, endPoint y: 186, distance: 72.4
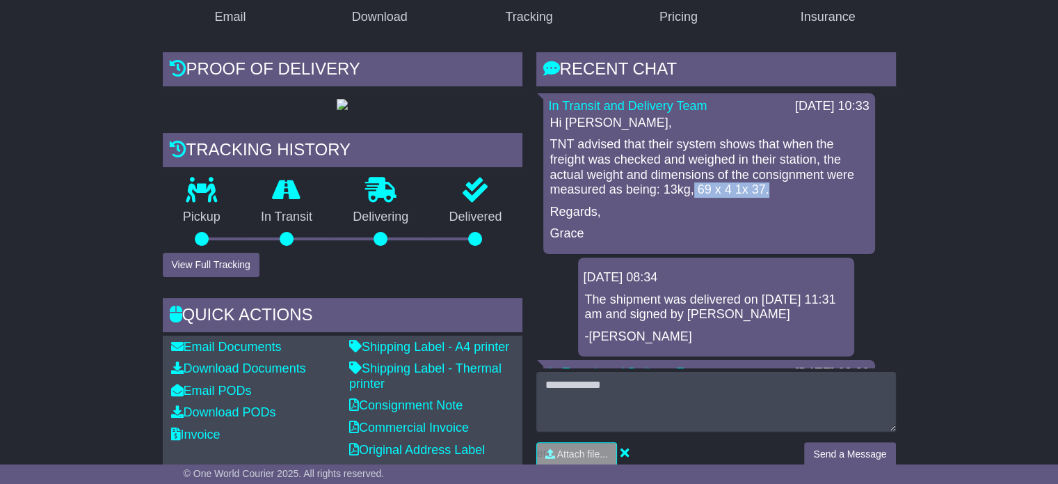
click at [696, 186] on p "TNT advised that their system shows that when the freight was checked and weigh…" at bounding box center [709, 167] width 318 height 60
copy p "69 x 4 1x 37."
drag, startPoint x: 676, startPoint y: 189, endPoint x: 665, endPoint y: 193, distance: 12.2
click at [665, 193] on p "TNT advised that their system shows that when the freight was checked and weigh…" at bounding box center [709, 167] width 318 height 60
copy p "13"
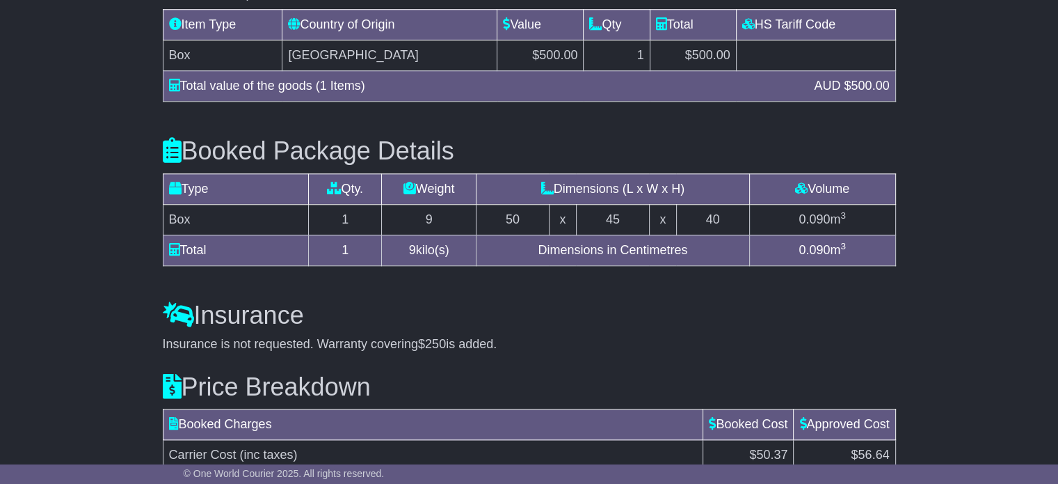
scroll to position [1464, 0]
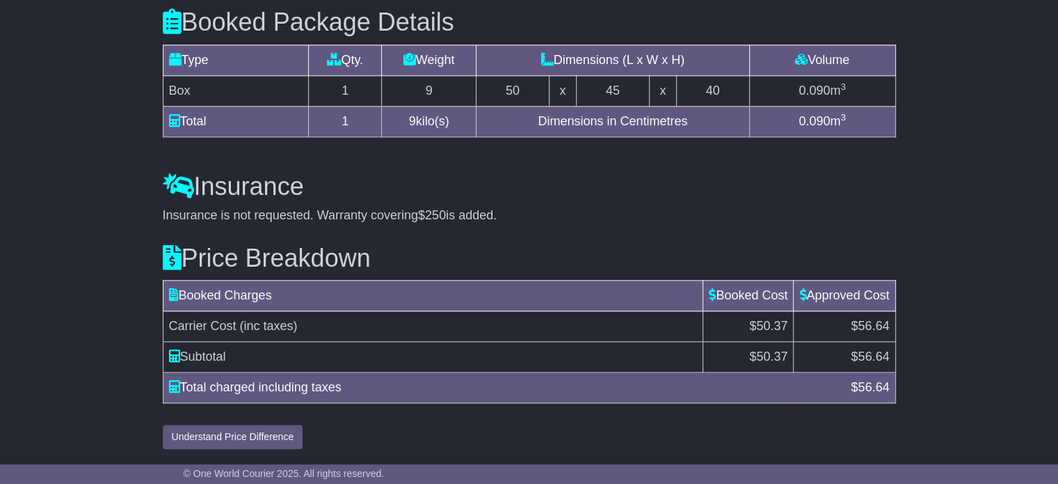
click at [874, 360] on span "56.64" at bounding box center [873, 356] width 31 height 14
copy span "56.64"
